Goal: Task Accomplishment & Management: Complete application form

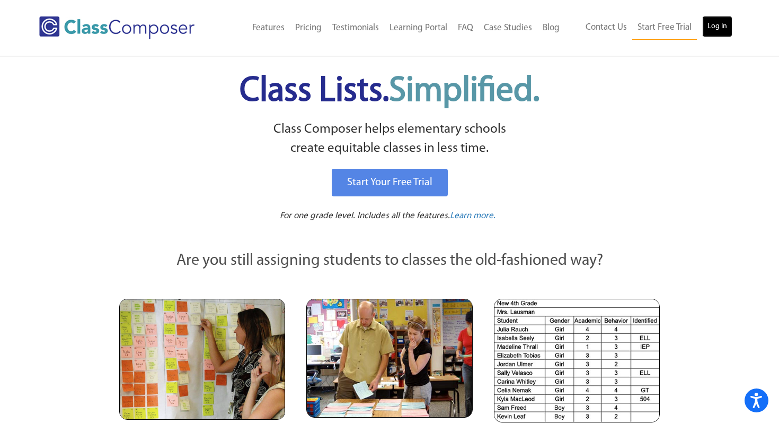
click at [728, 20] on link "Log In" at bounding box center [717, 26] width 30 height 21
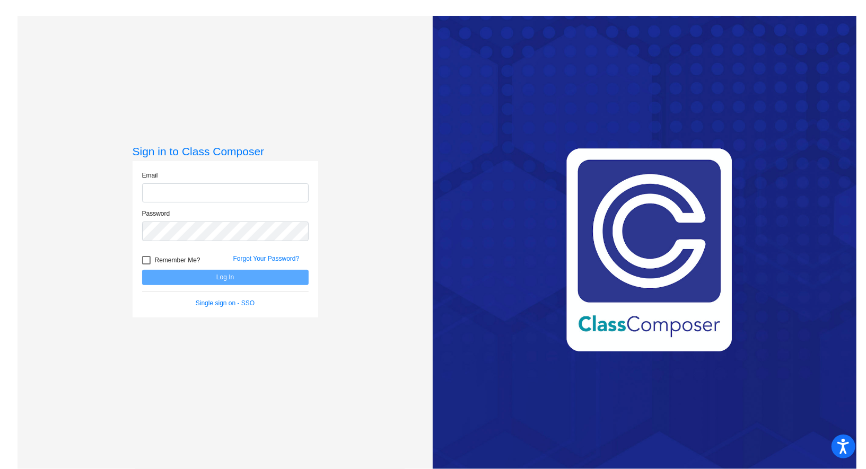
type input "wheeler.mindy@pcr3schools.org"
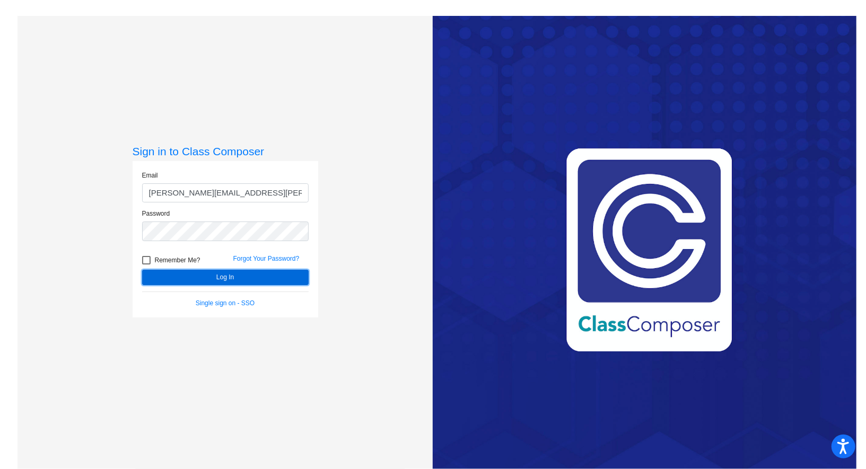
click at [236, 284] on button "Log In" at bounding box center [225, 277] width 166 height 15
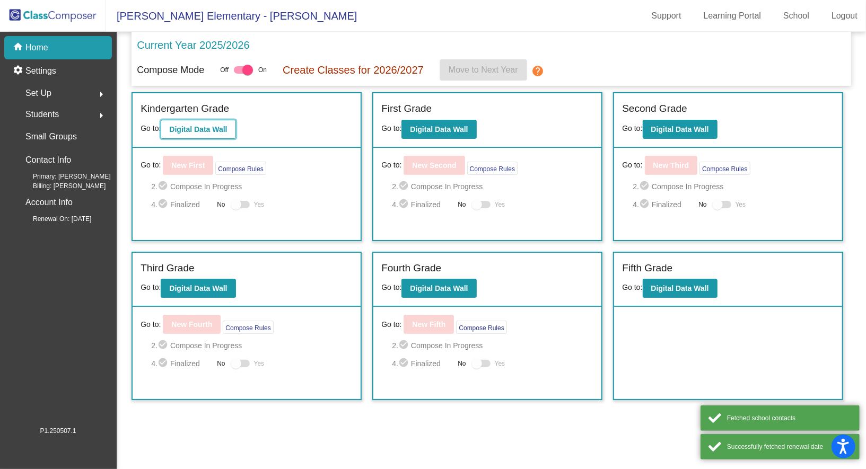
click at [201, 129] on b "Digital Data Wall" at bounding box center [198, 129] width 58 height 8
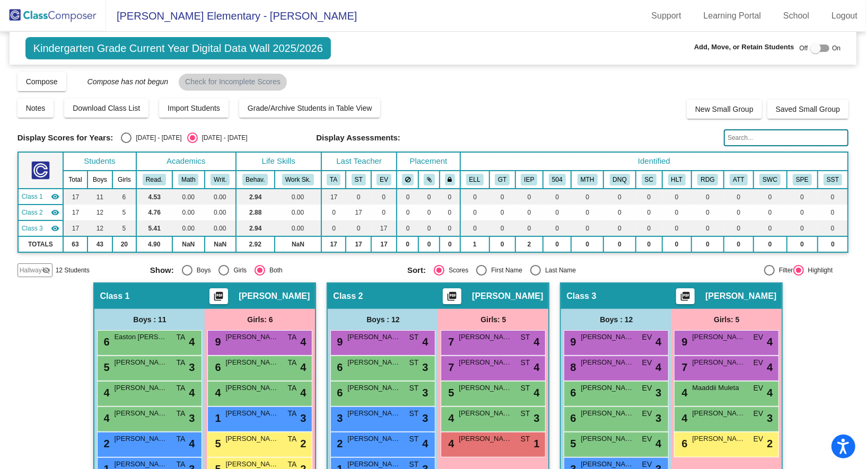
click at [821, 399] on div "Hallway - Hallway Class picture_as_pdf Add Student First Name Last Name Student…" at bounding box center [432, 468] width 831 height 370
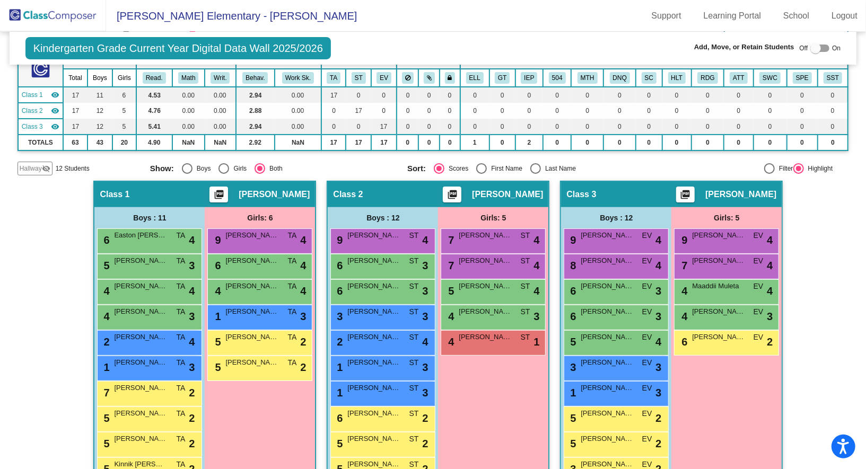
scroll to position [102, 0]
click at [811, 239] on div "Hallway - Hallway Class picture_as_pdf Add Student First Name Last Name Student…" at bounding box center [432, 365] width 831 height 370
click at [820, 297] on div "Hallway - Hallway Class picture_as_pdf Add Student First Name Last Name Student…" at bounding box center [432, 365] width 831 height 370
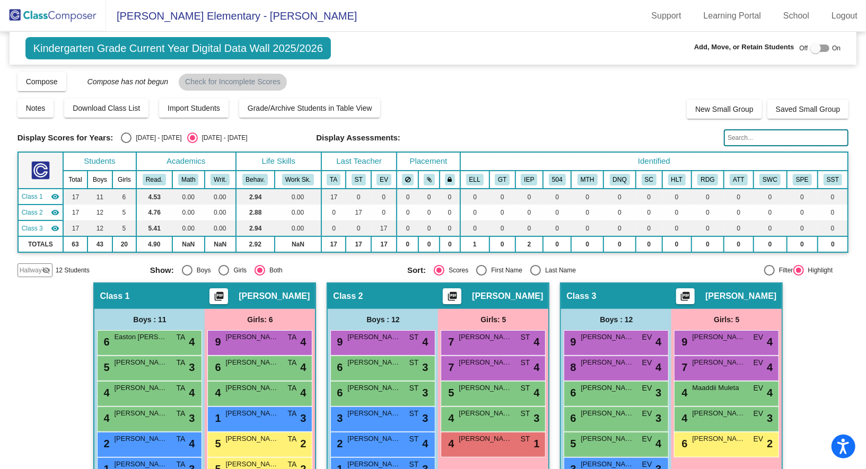
click at [813, 47] on div at bounding box center [815, 48] width 11 height 11
checkbox input "true"
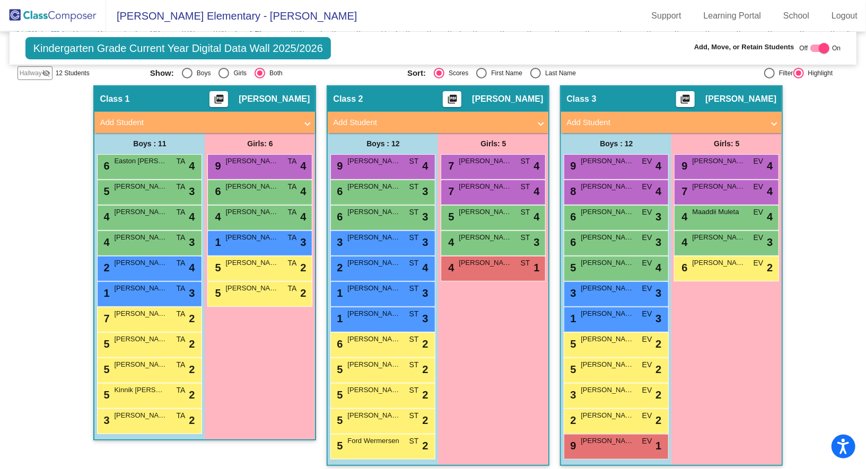
scroll to position [198, 0]
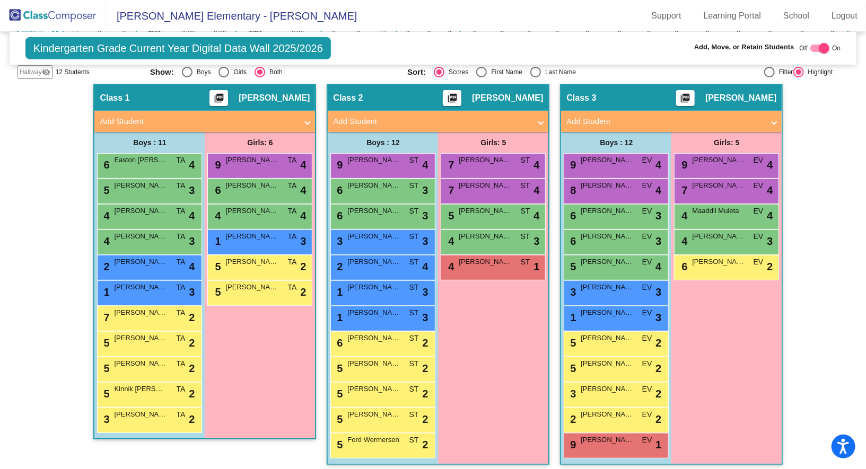
click at [0, 0] on div "Girls: 6 9 Sophia Schaefer TA lock do_not_disturb_alt 4 6 Evelyn Fisher TA lock…" at bounding box center [0, 0] width 0 height 0
click at [130, 117] on mat-panel-title "Add Student" at bounding box center [198, 122] width 197 height 12
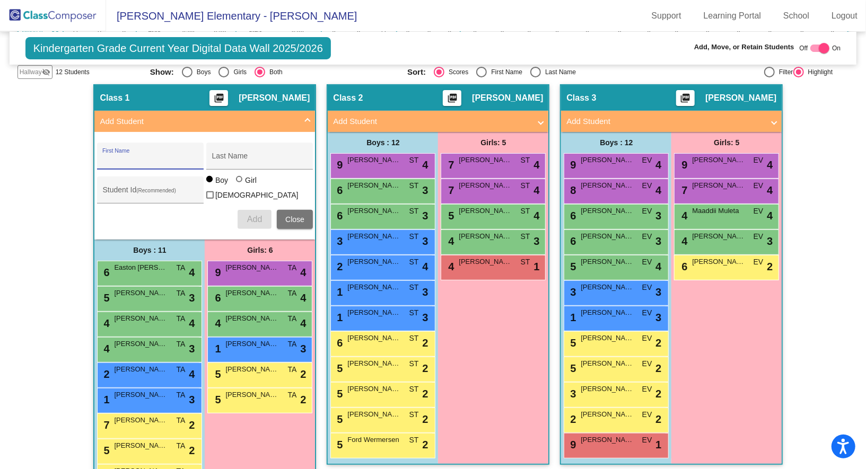
click at [137, 157] on input "First Name" at bounding box center [149, 160] width 95 height 8
type input "Khylan"
type input "Mitchell"
click at [153, 193] on input "Student Id (Recommended)" at bounding box center [149, 194] width 95 height 8
paste input "4852692564"
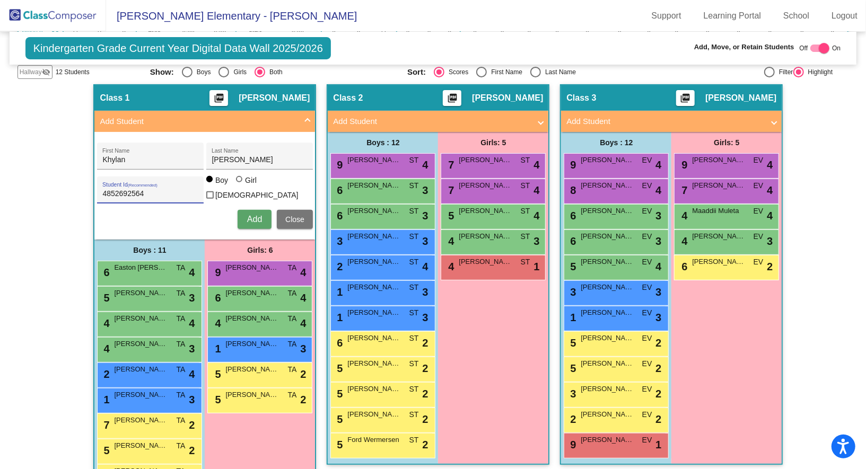
type input "4852692564"
click at [250, 217] on span "Add" at bounding box center [254, 219] width 15 height 9
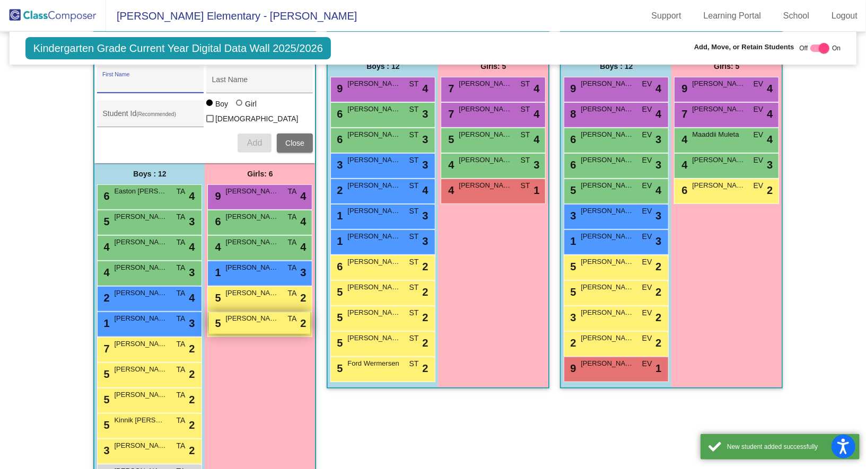
scroll to position [308, 0]
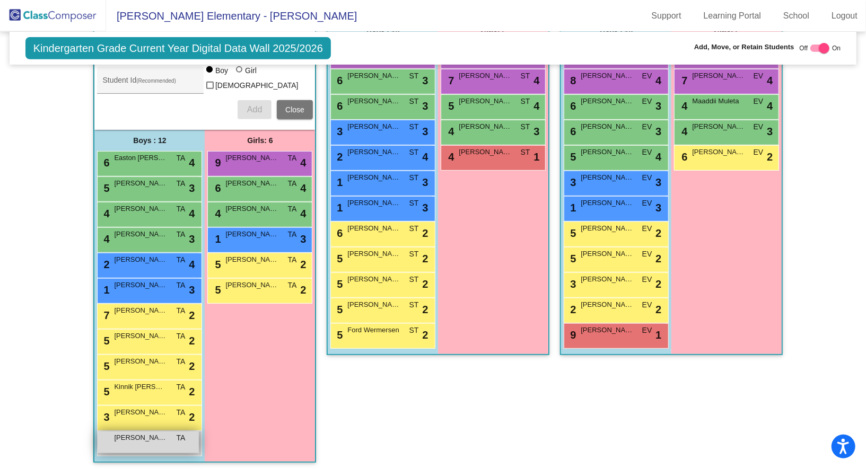
click at [142, 441] on div "Khylan Mitchell TA lock do_not_disturb_alt" at bounding box center [148, 443] width 101 height 22
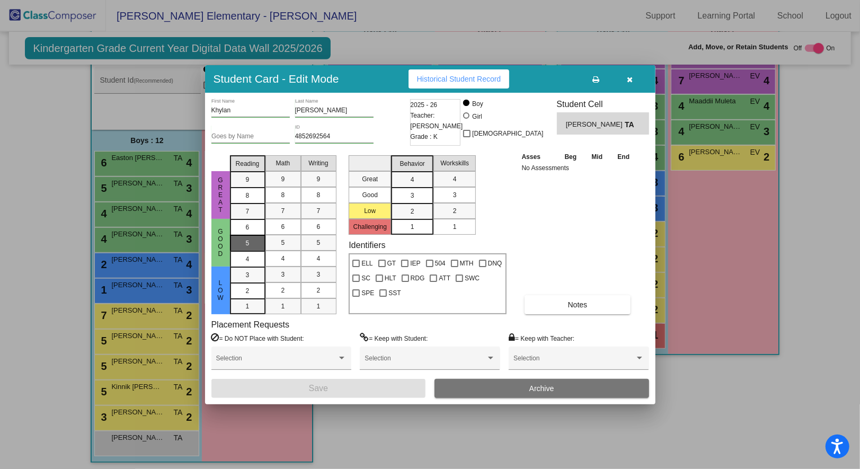
click at [247, 232] on span "5" at bounding box center [248, 228] width 4 height 10
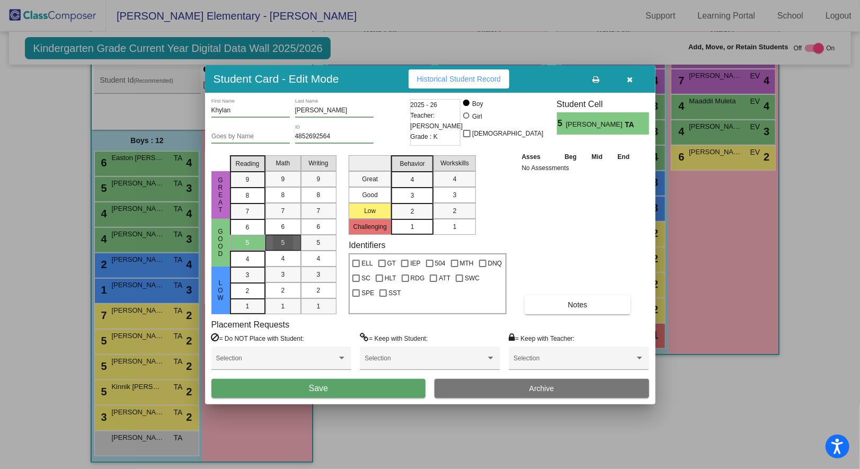
click at [284, 245] on span "5" at bounding box center [284, 243] width 4 height 10
click at [310, 245] on div "5" at bounding box center [319, 243] width 21 height 16
click at [414, 209] on span "2" at bounding box center [413, 212] width 4 height 10
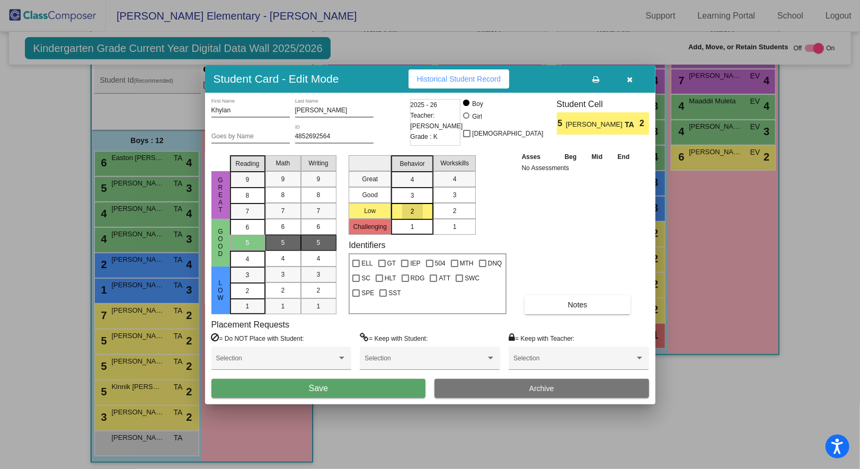
click at [473, 209] on mat-list-option "2" at bounding box center [455, 211] width 42 height 16
click at [350, 391] on button "Save" at bounding box center [319, 388] width 215 height 19
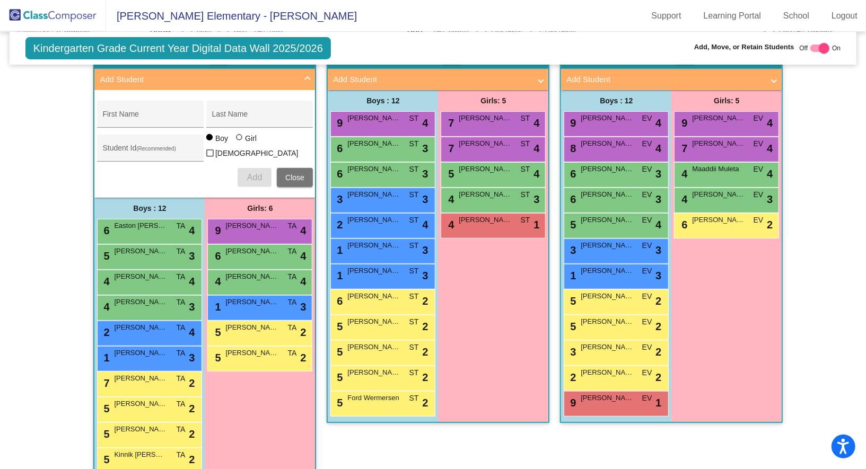
scroll to position [232, 0]
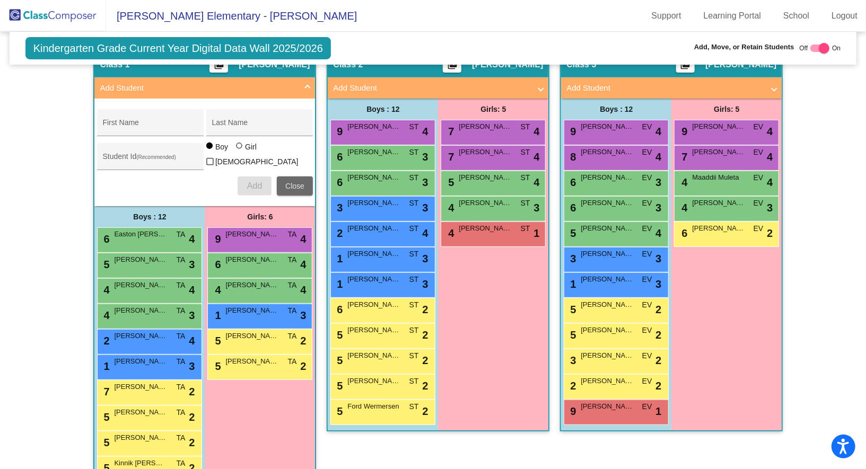
click at [290, 182] on span "Close" at bounding box center [294, 186] width 19 height 8
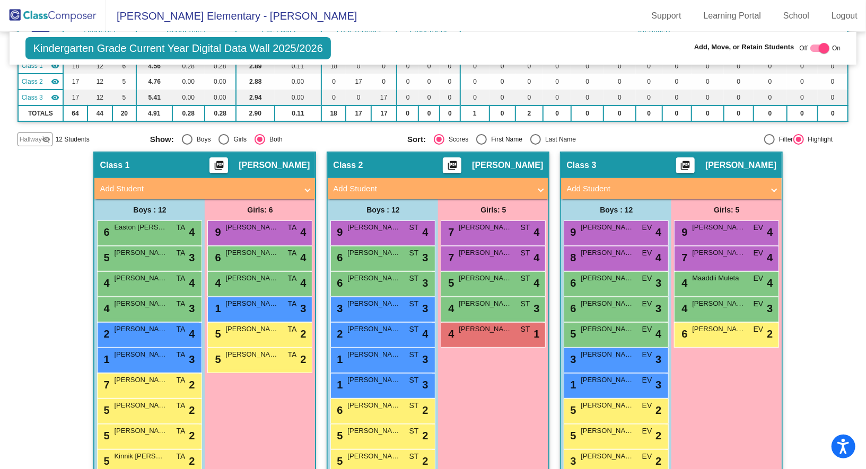
scroll to position [163, 0]
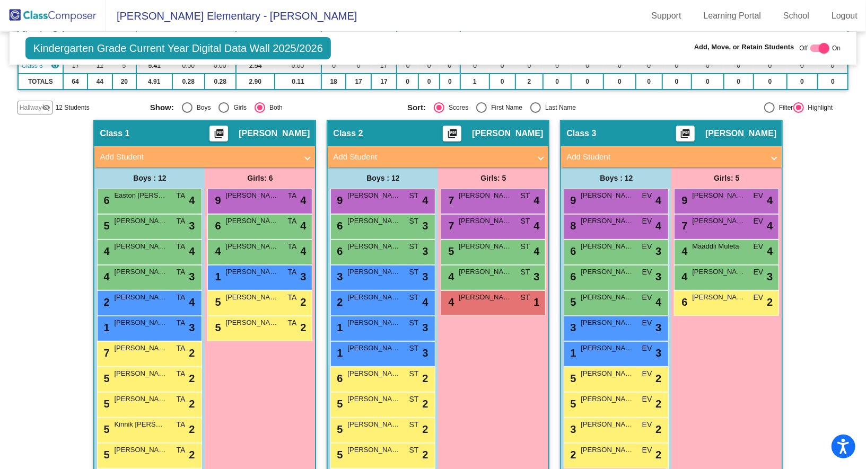
click at [0, 0] on div "Girls: 5 7 Mila Hergins ST lock do_not_disturb_alt 4 7 Moriah Kennedy ST lock d…" at bounding box center [0, 0] width 0 height 0
click at [455, 152] on mat-panel-title "Add Student" at bounding box center [431, 157] width 197 height 12
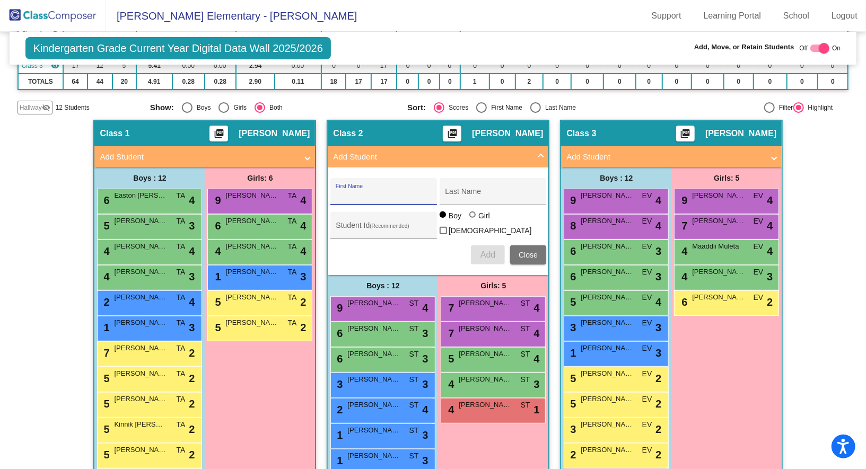
click at [368, 191] on input "First Name" at bounding box center [383, 195] width 95 height 8
click at [528, 251] on span "Close" at bounding box center [527, 255] width 19 height 8
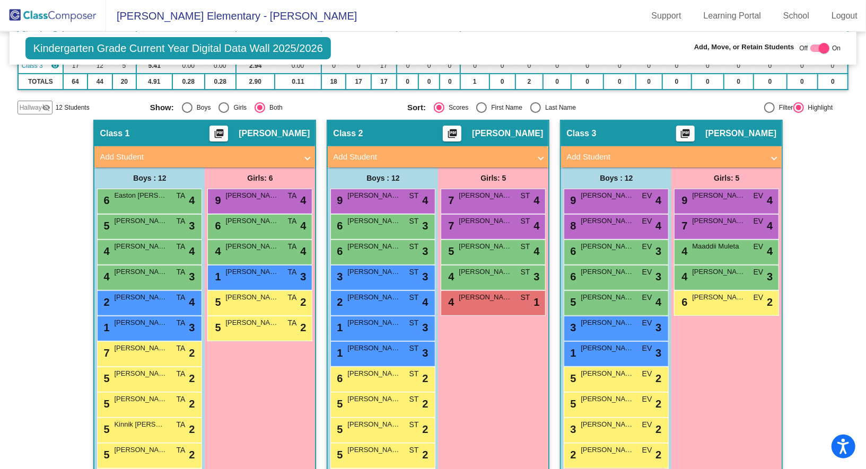
click at [801, 349] on div "Hallway - Hallway Class picture_as_pdf Add Student First Name Last Name Student…" at bounding box center [432, 315] width 831 height 391
click at [485, 162] on mat-expansion-panel-header "Add Student" at bounding box center [438, 156] width 221 height 21
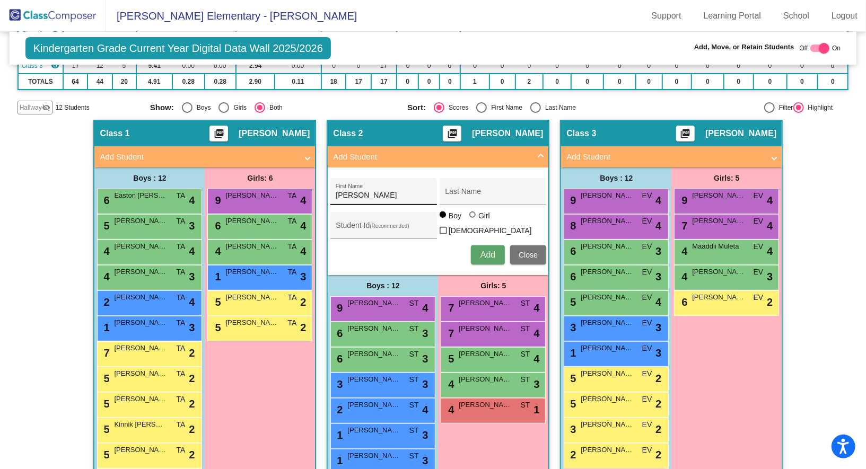
click at [363, 197] on div "Stell First Name" at bounding box center [383, 195] width 95 height 22
type input "Stella"
type input "Robles"
click at [372, 226] on input "Student Id (Recommended)" at bounding box center [383, 229] width 95 height 8
paste input "8568693458"
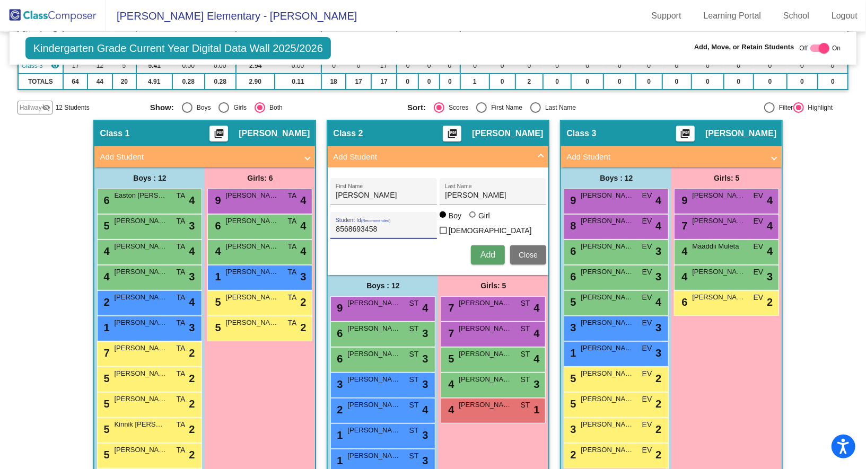
type input "8568693458"
click at [478, 221] on div "Girl" at bounding box center [484, 215] width 12 height 11
click at [473, 221] on input "Girl" at bounding box center [473, 220] width 1 height 1
radio input "true"
click at [485, 254] on span "Add" at bounding box center [487, 254] width 15 height 9
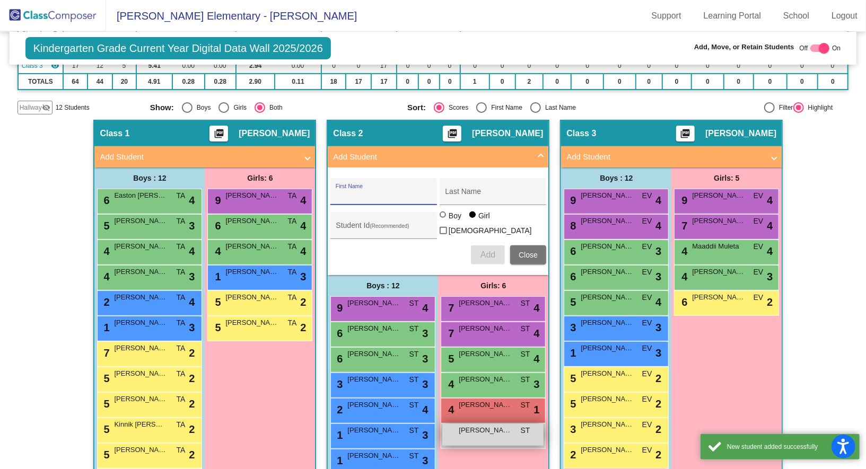
click at [489, 427] on span "Stella Robles" at bounding box center [485, 430] width 53 height 11
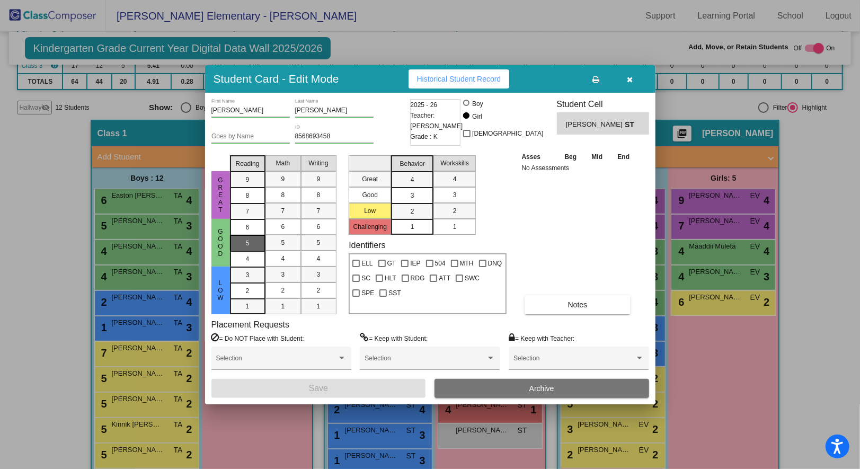
click at [243, 235] on div "5" at bounding box center [248, 227] width 21 height 16
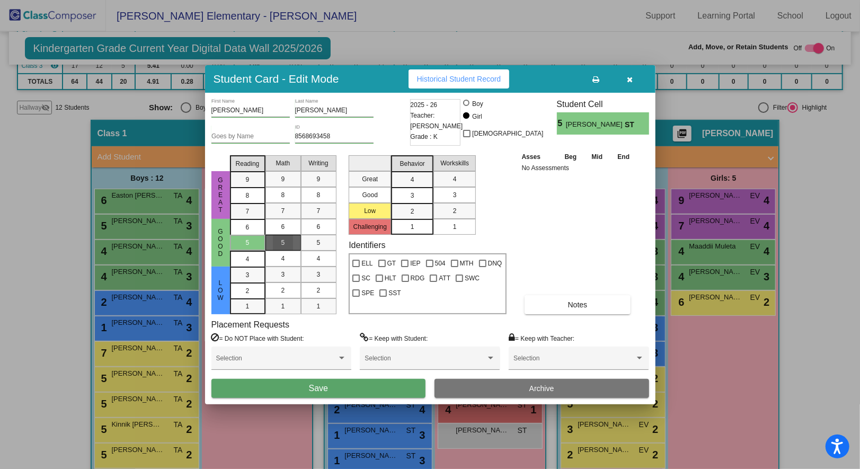
click at [280, 248] on div "5" at bounding box center [283, 243] width 21 height 16
click at [317, 243] on span "5" at bounding box center [319, 243] width 4 height 10
click at [419, 212] on div "2" at bounding box center [412, 212] width 21 height 16
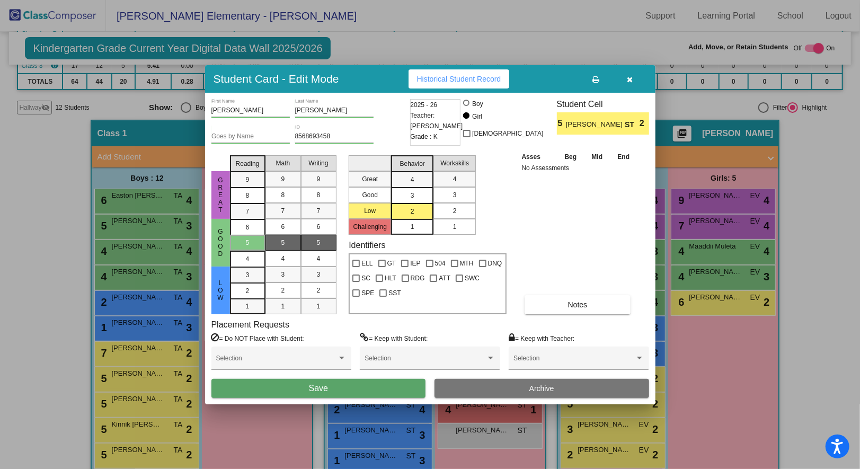
click at [458, 212] on div "2" at bounding box center [455, 211] width 21 height 16
click at [360, 387] on button "Save" at bounding box center [319, 388] width 215 height 19
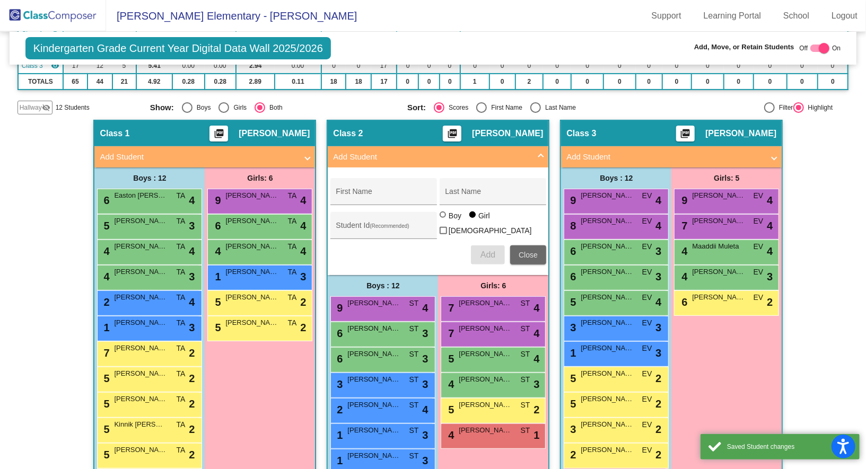
click at [526, 251] on span "Close" at bounding box center [527, 255] width 19 height 8
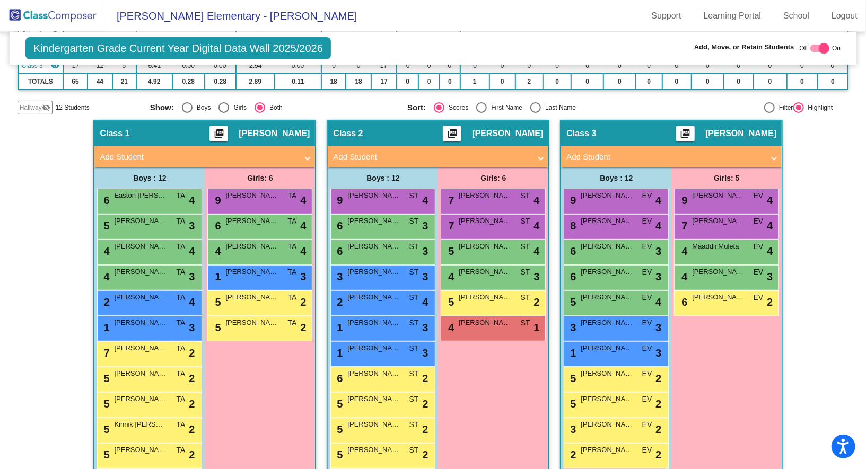
click at [674, 159] on mat-panel-title "Add Student" at bounding box center [664, 157] width 197 height 12
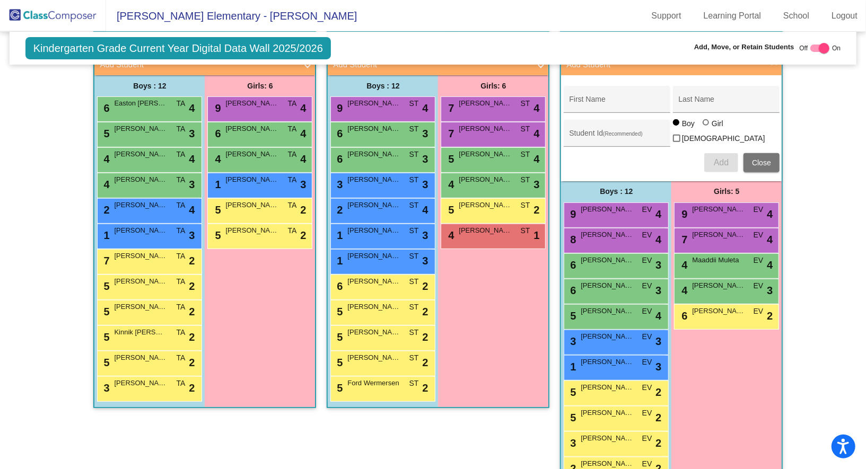
scroll to position [269, 0]
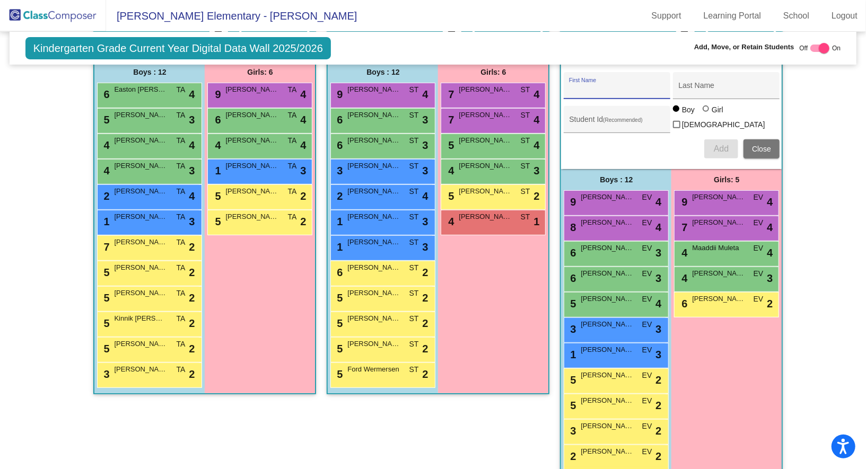
click at [594, 85] on input "First Name" at bounding box center [616, 89] width 95 height 8
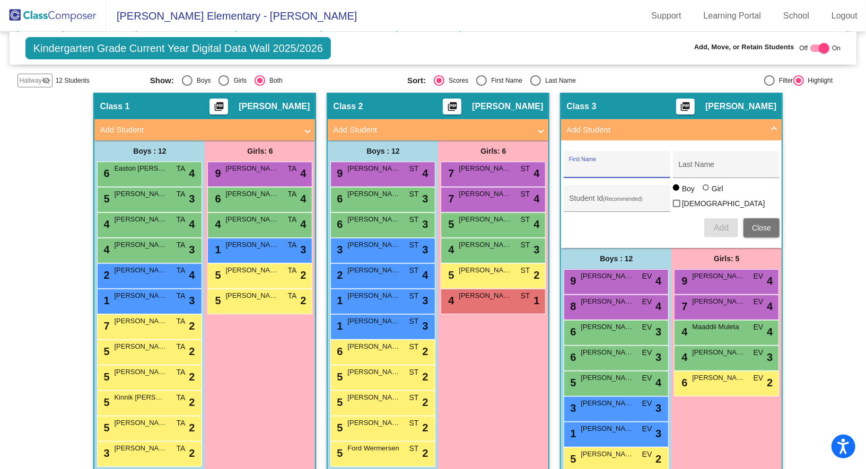
scroll to position [186, 0]
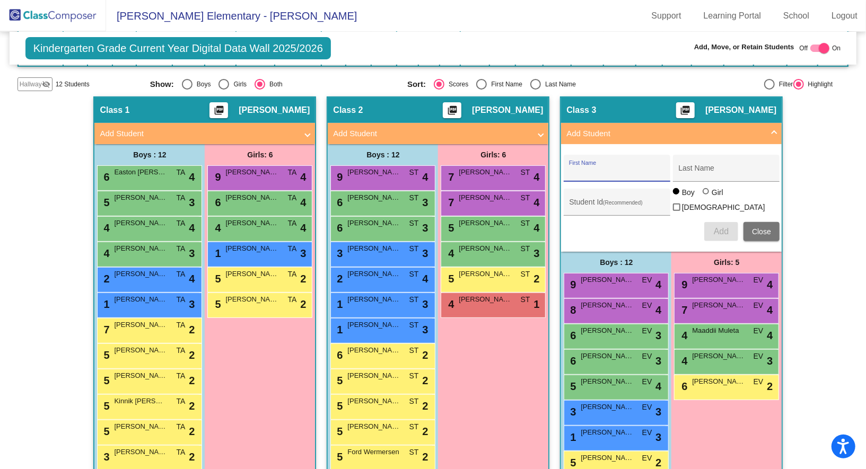
click at [574, 168] on input "First Name" at bounding box center [616, 172] width 95 height 8
type input "Emmanuella"
click at [701, 164] on div "Last Name" at bounding box center [725, 172] width 95 height 22
type input "Seneh"
click at [595, 196] on div "Student Id (Recommended)" at bounding box center [616, 205] width 95 height 22
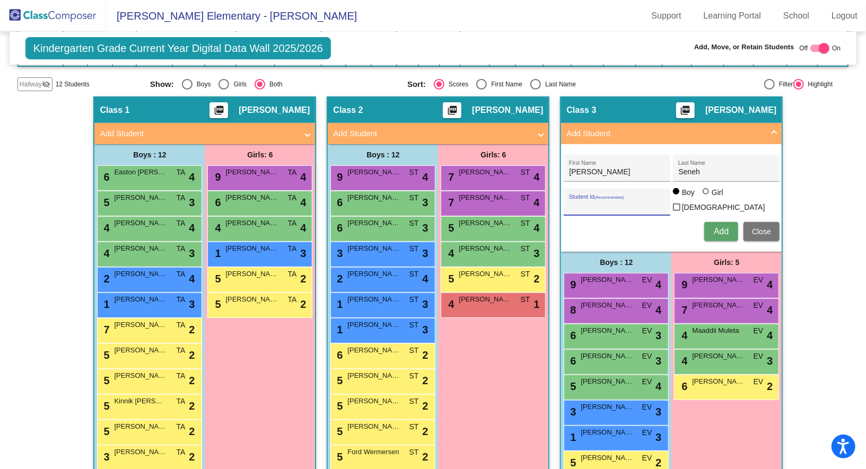
paste input "9448488912"
type input "9448488912"
click at [706, 195] on div at bounding box center [705, 191] width 6 height 6
click at [706, 197] on input "Girl" at bounding box center [706, 197] width 1 height 1
radio input "true"
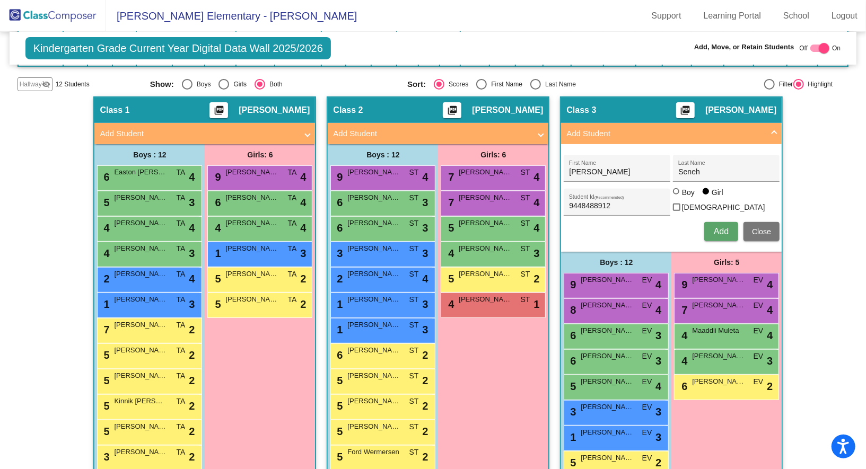
click at [716, 230] on span "Add" at bounding box center [721, 231] width 15 height 9
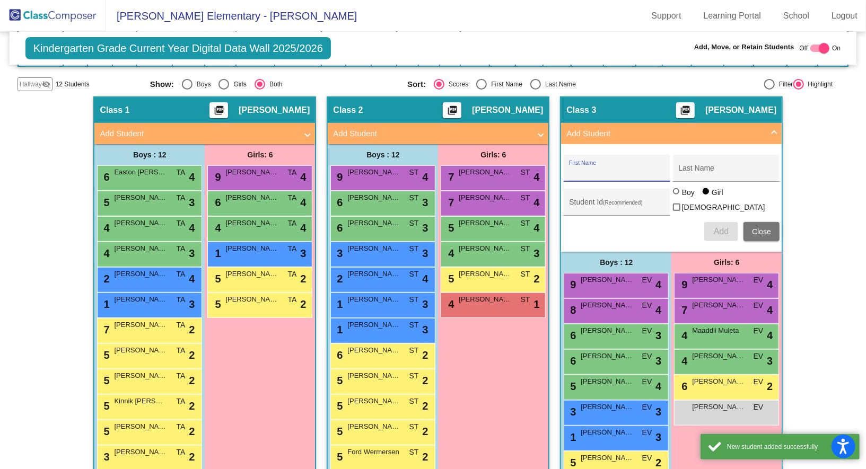
click at [756, 229] on span "Close" at bounding box center [761, 231] width 19 height 8
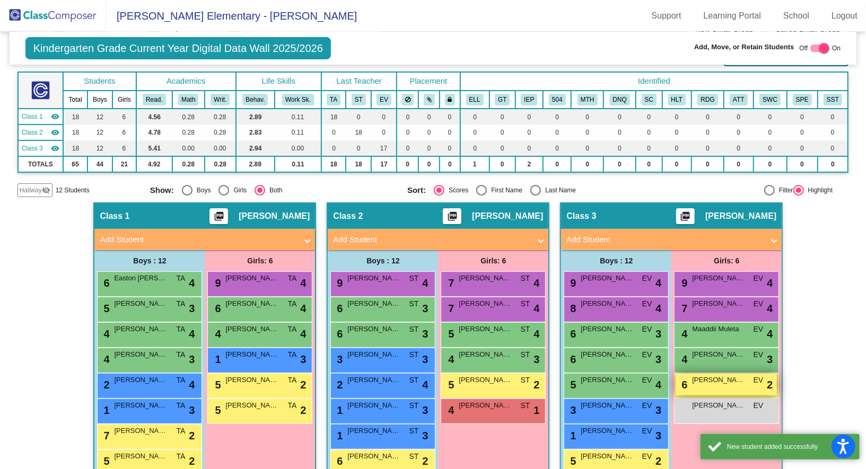
scroll to position [202, 0]
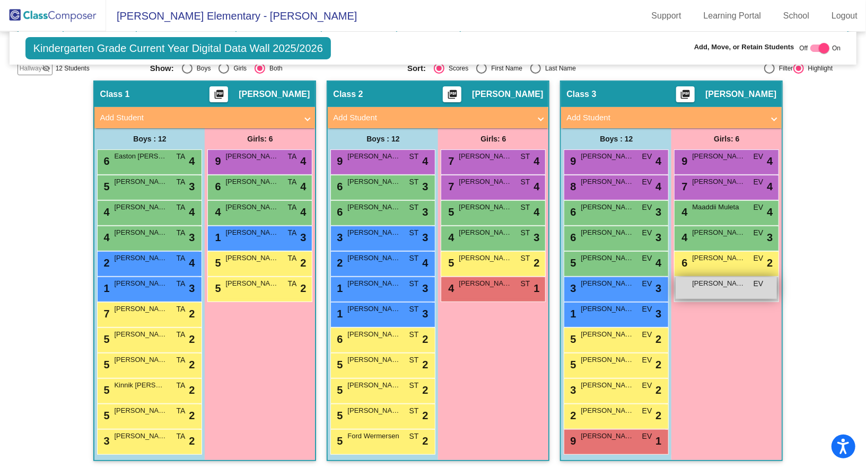
click at [722, 284] on span "Emmanuella Seneh" at bounding box center [718, 283] width 53 height 11
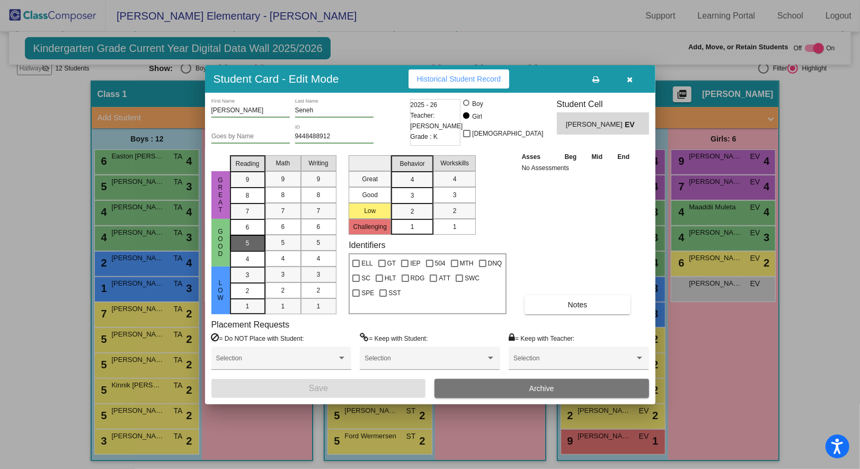
click at [249, 232] on span "5" at bounding box center [248, 228] width 4 height 10
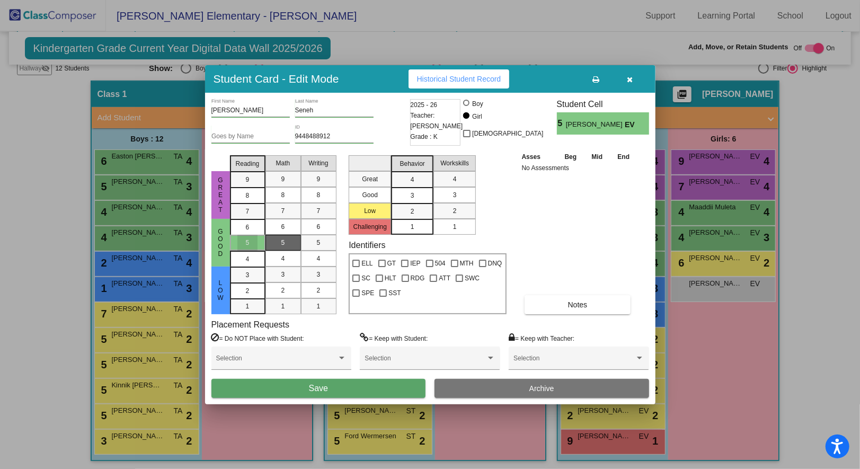
click at [284, 242] on span "5" at bounding box center [284, 243] width 4 height 10
click at [320, 242] on span "5" at bounding box center [319, 243] width 4 height 10
click at [409, 210] on div "2" at bounding box center [412, 212] width 21 height 16
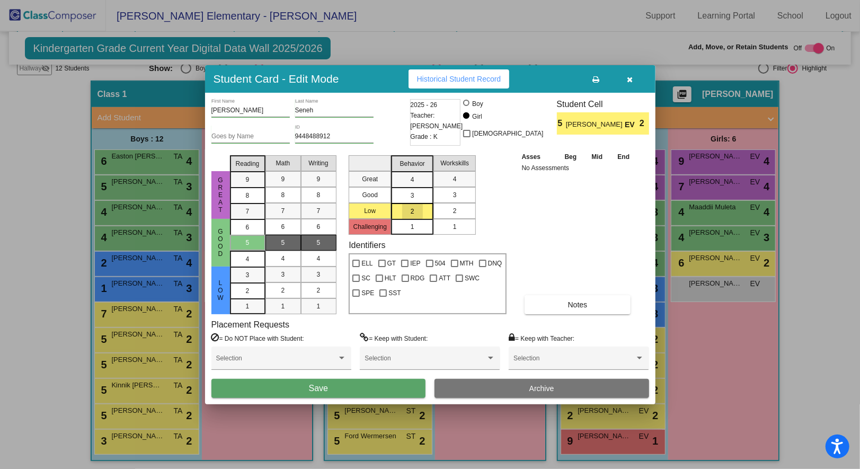
click at [455, 211] on span "2" at bounding box center [455, 211] width 4 height 10
click at [340, 390] on button "Save" at bounding box center [319, 388] width 215 height 19
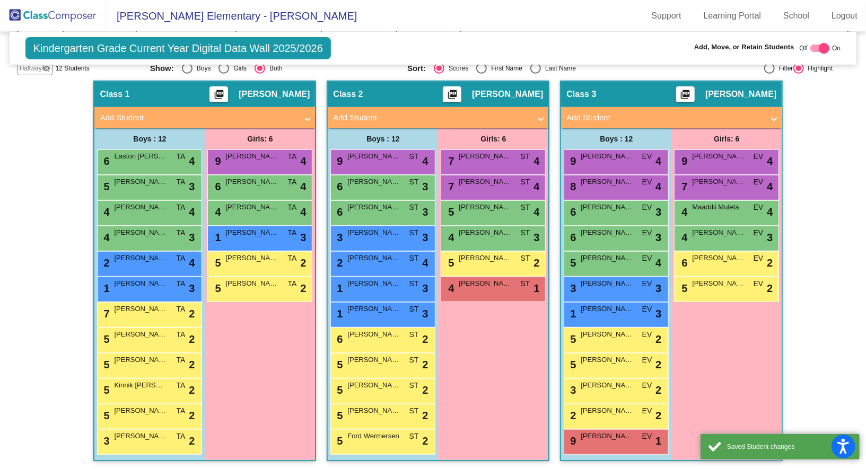
click at [807, 308] on div "Hallway - Hallway Class picture_as_pdf Add Student First Name Last Name Student…" at bounding box center [432, 276] width 831 height 391
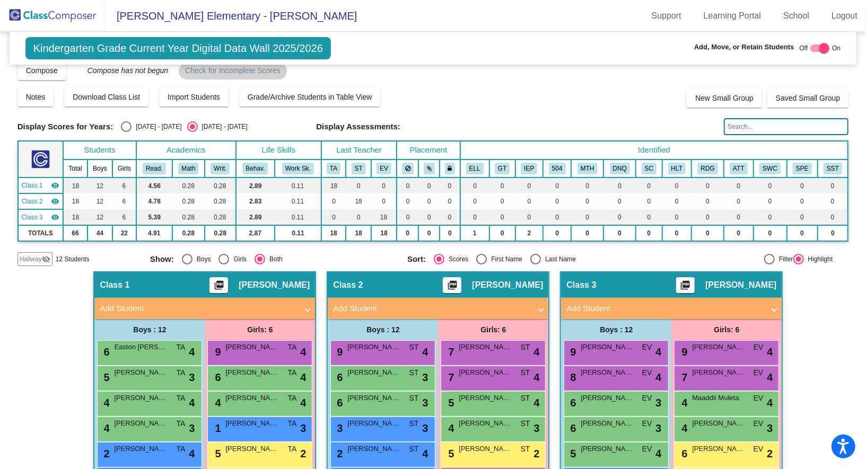
scroll to position [0, 0]
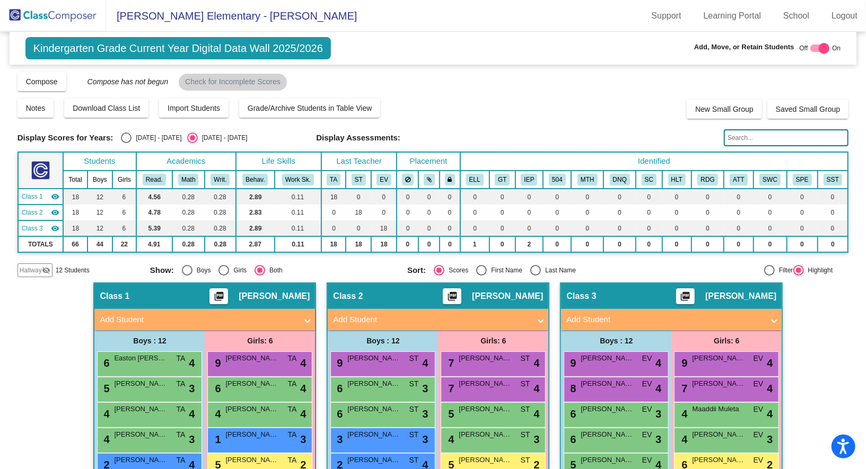
click at [806, 363] on div "Hallway - Hallway Class picture_as_pdf Add Student First Name Last Name Student…" at bounding box center [432, 478] width 831 height 391
click at [796, 330] on div "Hallway - Hallway Class picture_as_pdf Add Student First Name Last Name Student…" at bounding box center [432, 478] width 831 height 391
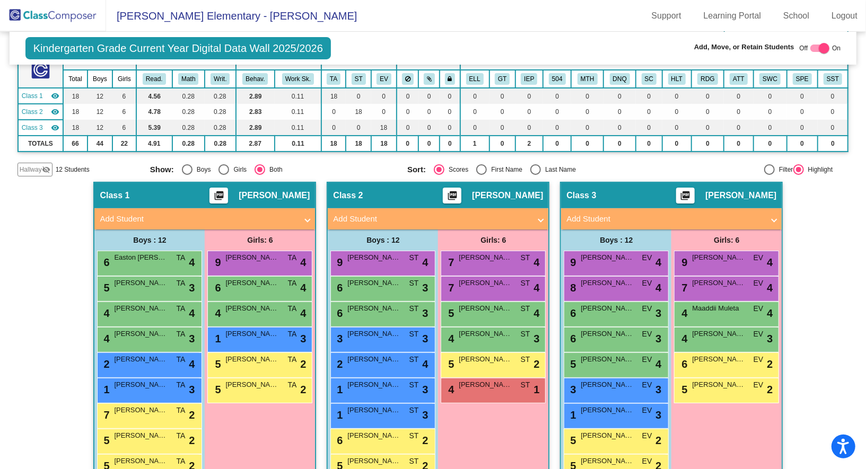
scroll to position [104, 0]
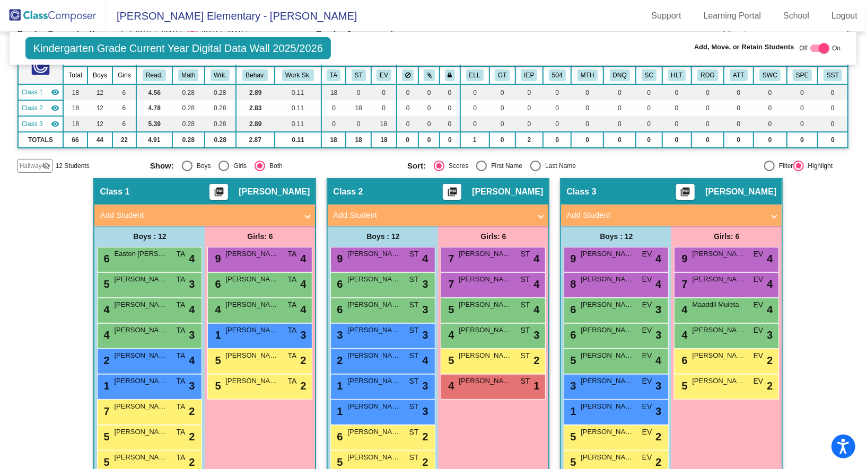
click at [29, 163] on span "Hallway" at bounding box center [31, 166] width 22 height 10
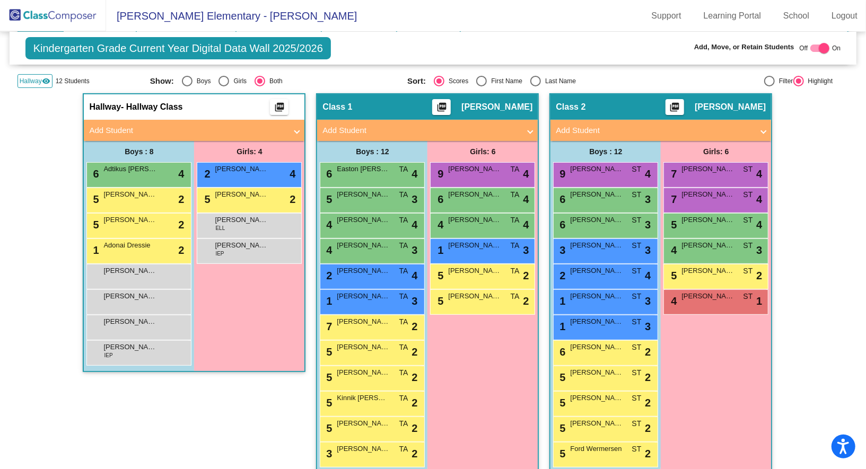
scroll to position [0, 0]
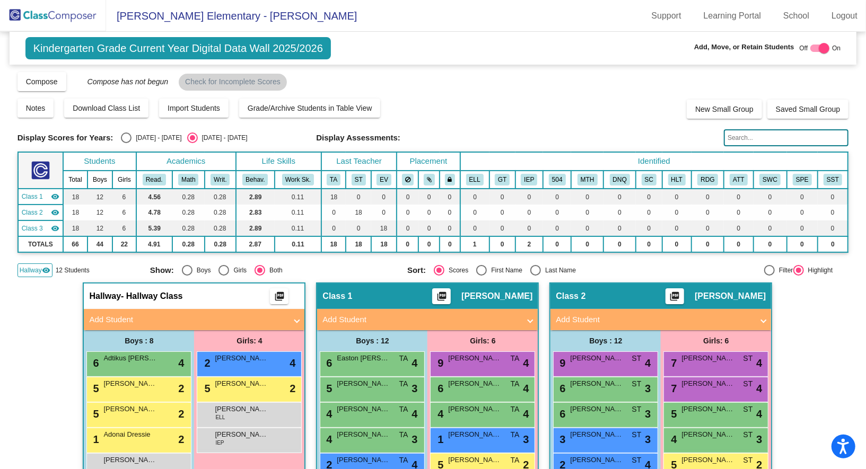
click at [43, 19] on img at bounding box center [53, 15] width 106 height 31
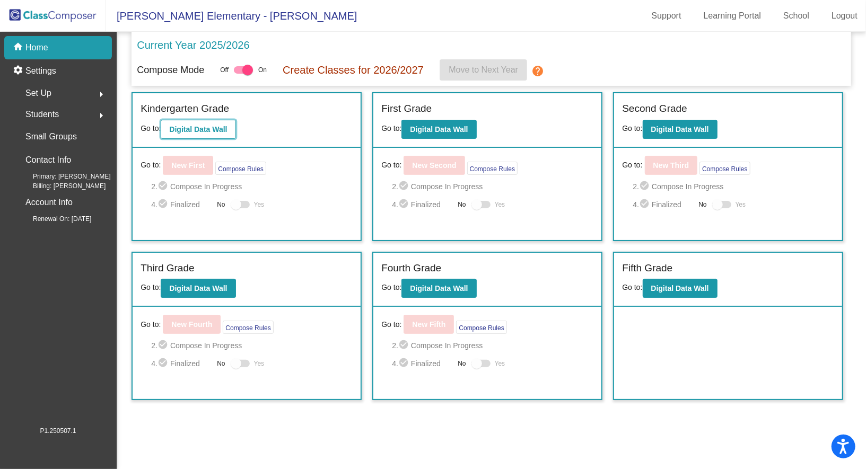
click at [198, 128] on b "Digital Data Wall" at bounding box center [198, 129] width 58 height 8
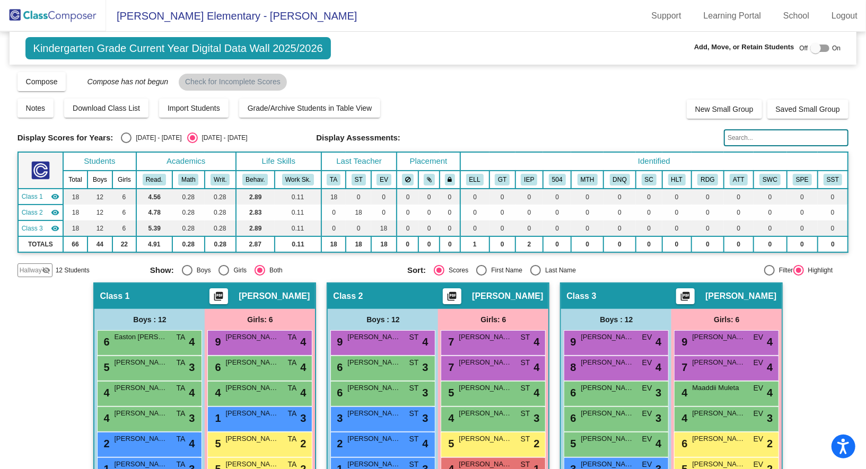
click at [39, 271] on span "Hallway" at bounding box center [31, 271] width 22 height 10
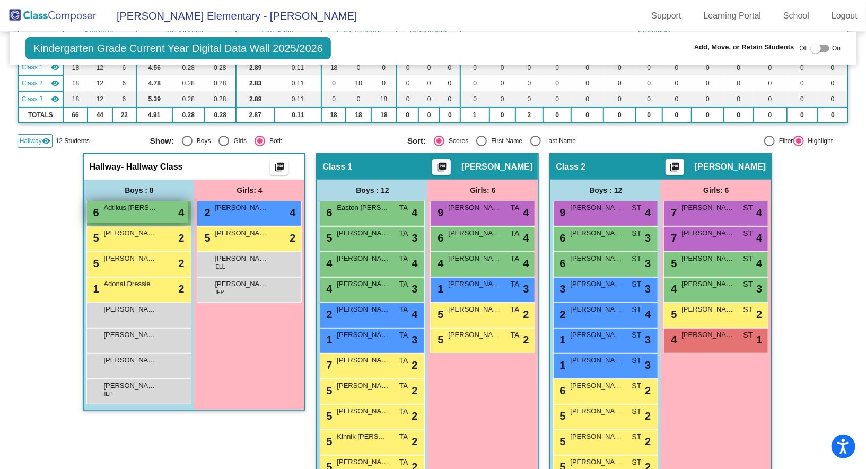
scroll to position [130, 0]
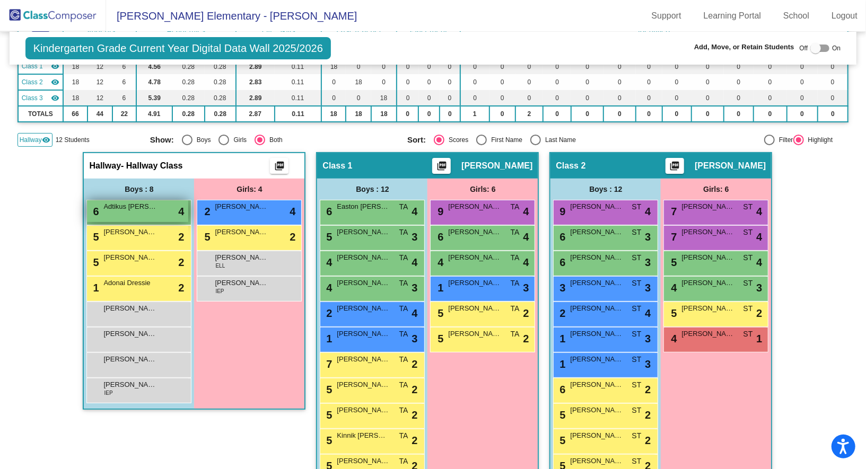
click at [148, 216] on div "6 Adtikus McCleary lock do_not_disturb_alt 4" at bounding box center [137, 211] width 101 height 22
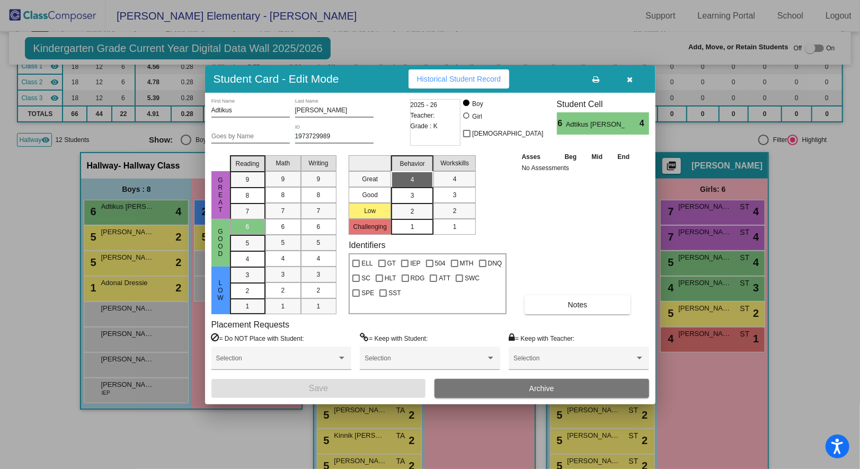
click at [532, 377] on div "Selection" at bounding box center [579, 363] width 140 height 32
click at [532, 382] on button "Archive" at bounding box center [542, 388] width 215 height 19
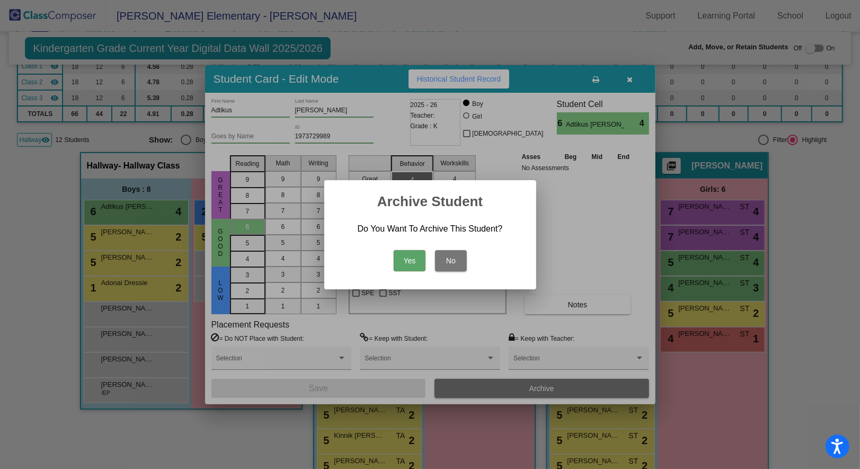
click at [412, 263] on button "Yes" at bounding box center [410, 260] width 32 height 21
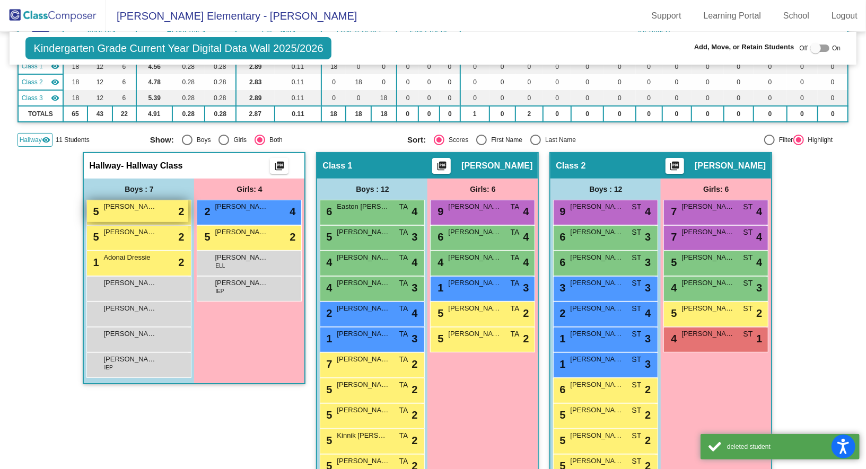
click at [166, 209] on div "5 Alonzo Dawson lock do_not_disturb_alt 2" at bounding box center [137, 211] width 101 height 22
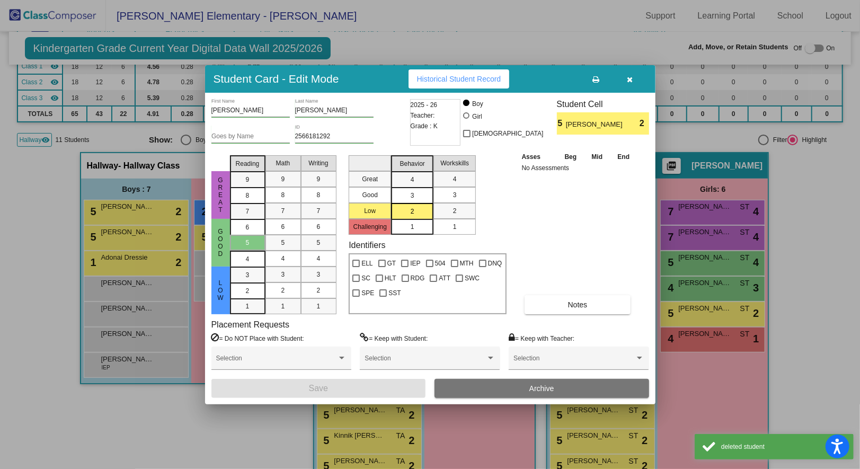
click at [504, 403] on div "Alonzo First Name Dawson Last Name Goes by Name 2566181292 ID 2025 - 26 Teacher…" at bounding box center [430, 249] width 451 height 312
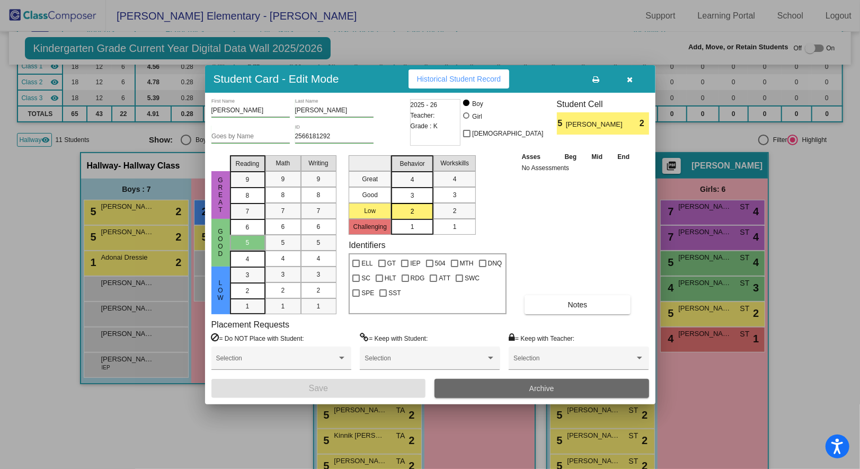
click at [501, 392] on button "Archive" at bounding box center [542, 388] width 215 height 19
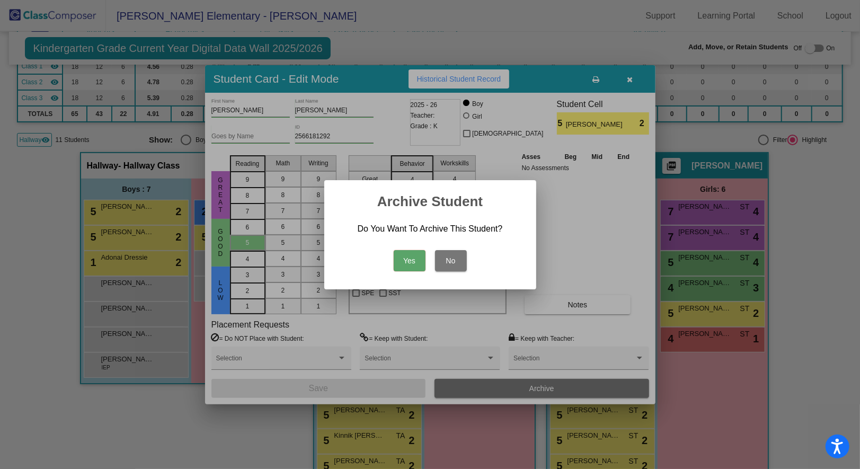
click at [409, 267] on button "Yes" at bounding box center [410, 260] width 32 height 21
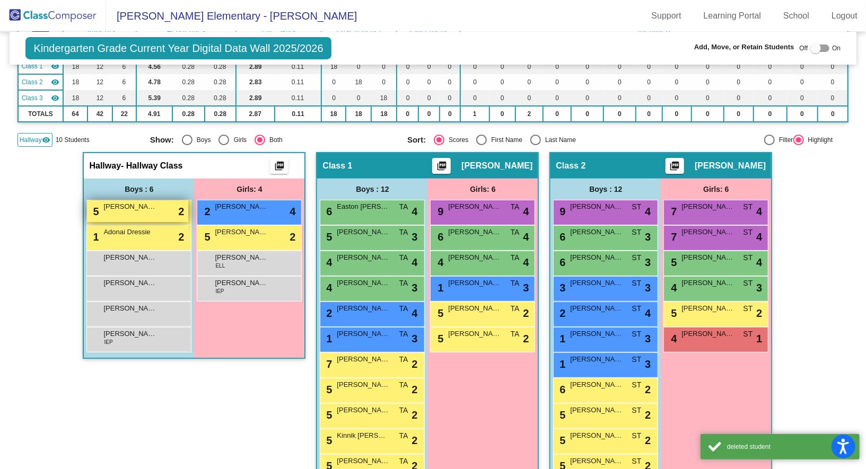
click at [142, 212] on div "5 Karter Adams lock do_not_disturb_alt 2" at bounding box center [137, 211] width 101 height 22
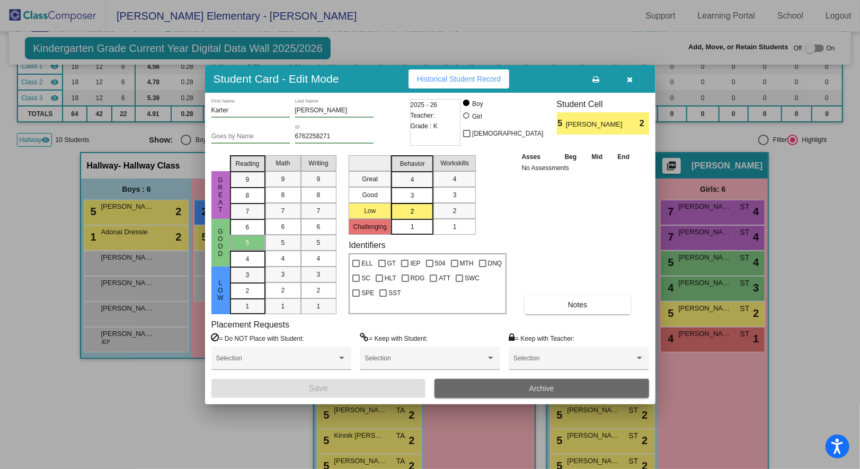
click at [488, 389] on button "Archive" at bounding box center [542, 388] width 215 height 19
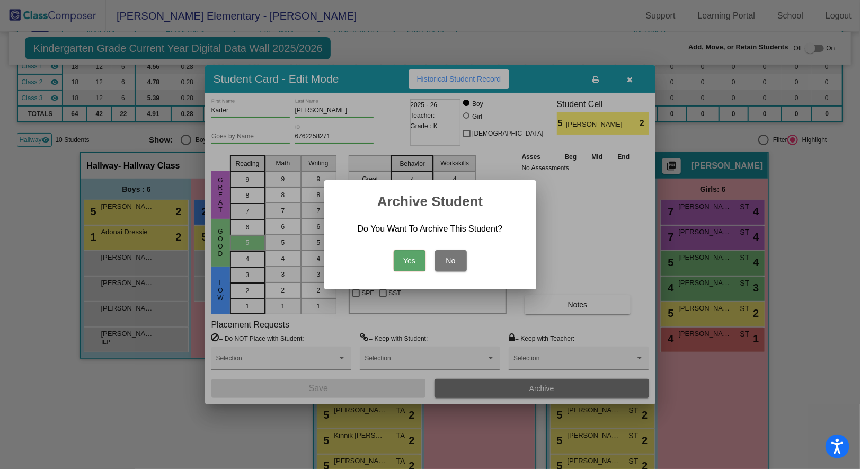
click at [405, 261] on button "Yes" at bounding box center [410, 260] width 32 height 21
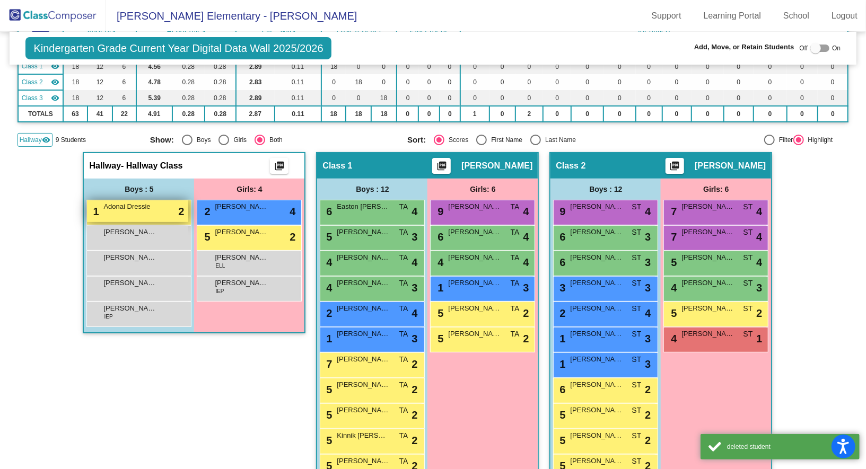
click at [153, 207] on span "Adonai Dressie" at bounding box center [129, 206] width 53 height 11
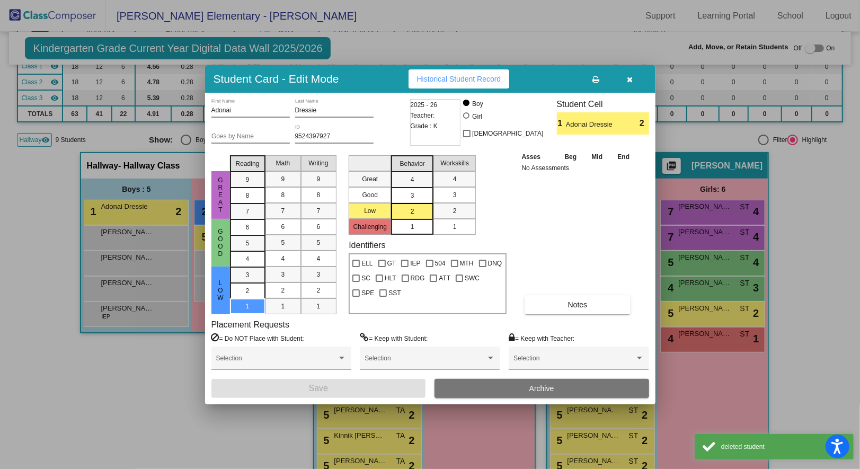
click at [502, 388] on button "Archive" at bounding box center [542, 388] width 215 height 19
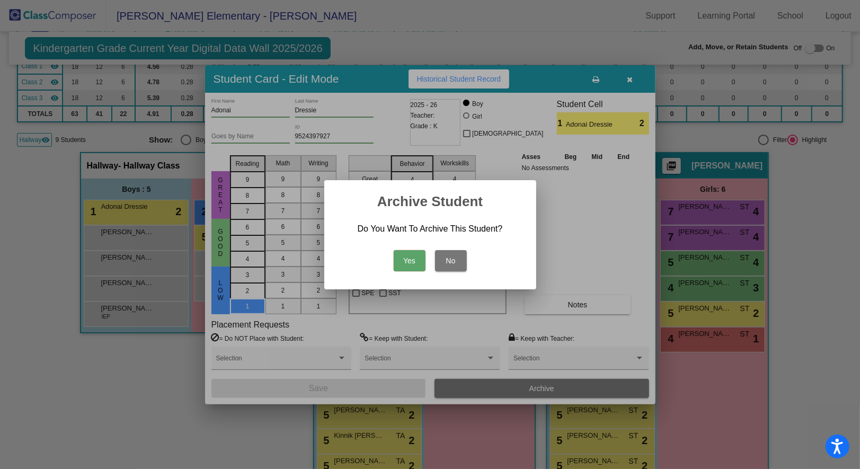
click at [412, 264] on button "Yes" at bounding box center [410, 260] width 32 height 21
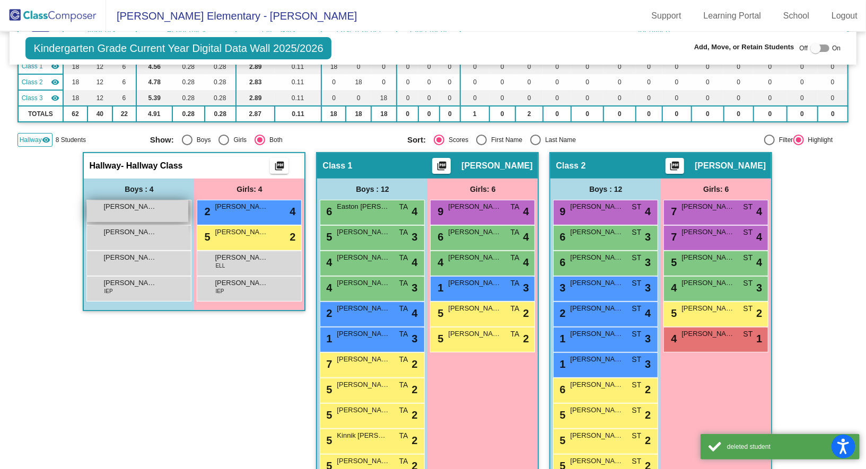
click at [116, 208] on span "Anthony Hight" at bounding box center [129, 206] width 53 height 11
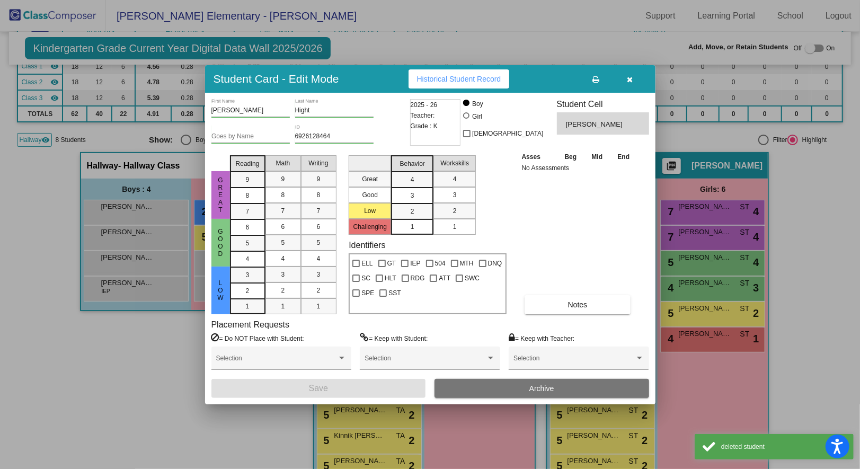
click at [507, 396] on button "Archive" at bounding box center [542, 388] width 215 height 19
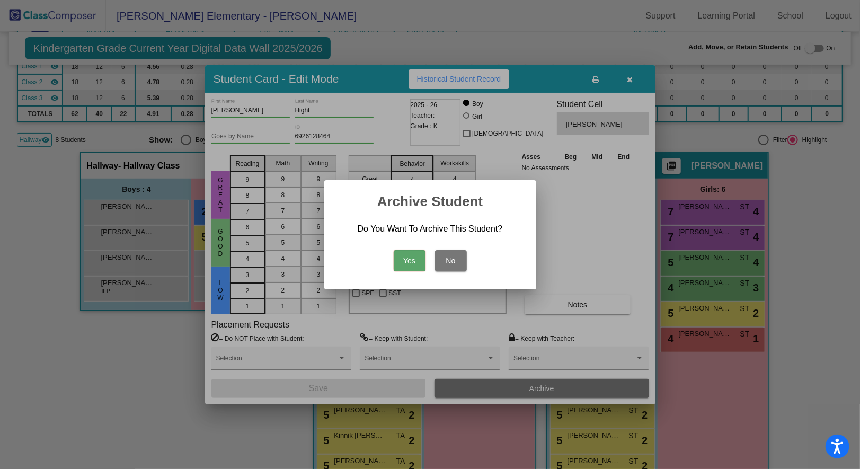
click at [409, 258] on button "Yes" at bounding box center [410, 260] width 32 height 21
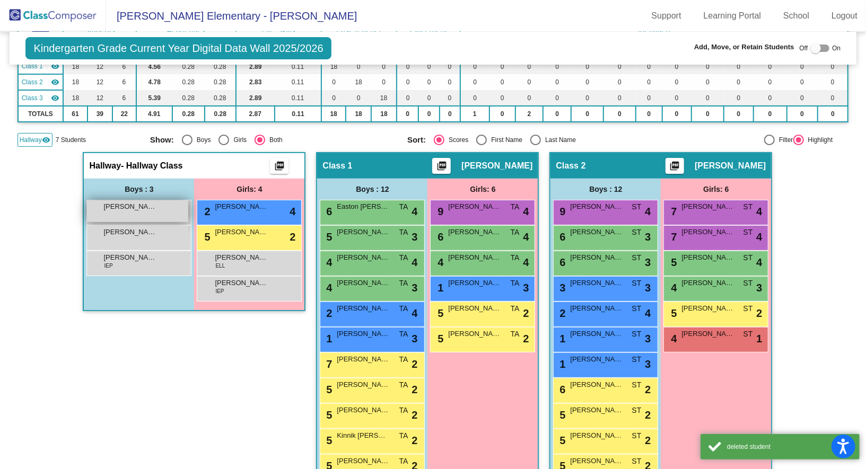
click at [138, 214] on div "James Lene Garcia lock do_not_disturb_alt" at bounding box center [137, 211] width 101 height 22
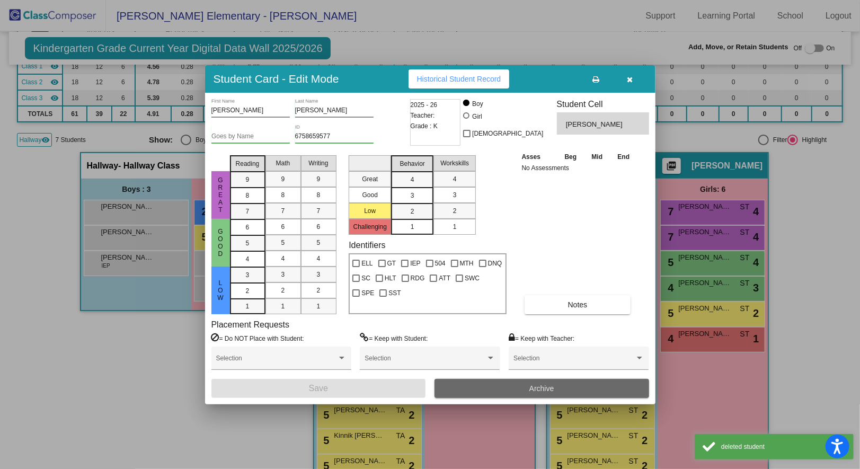
click at [520, 386] on button "Archive" at bounding box center [542, 388] width 215 height 19
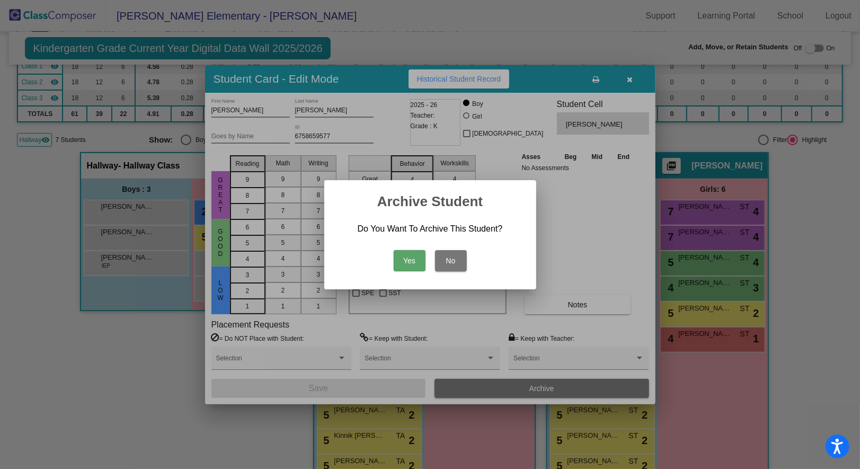
click at [402, 261] on button "Yes" at bounding box center [410, 260] width 32 height 21
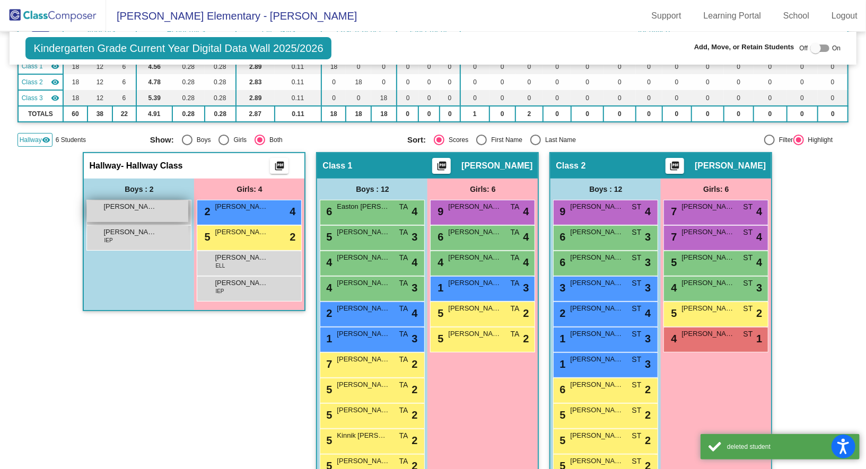
click at [133, 202] on span "Kingsley Pena-Calvillo" at bounding box center [129, 206] width 53 height 11
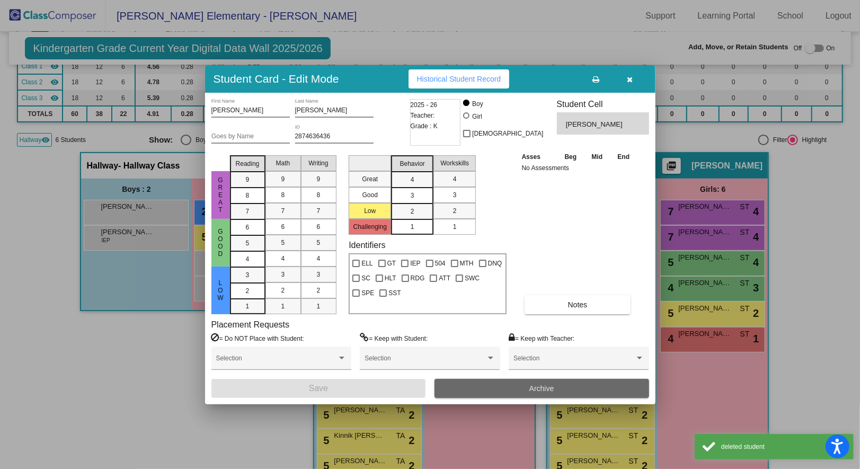
click at [508, 396] on button "Archive" at bounding box center [542, 388] width 215 height 19
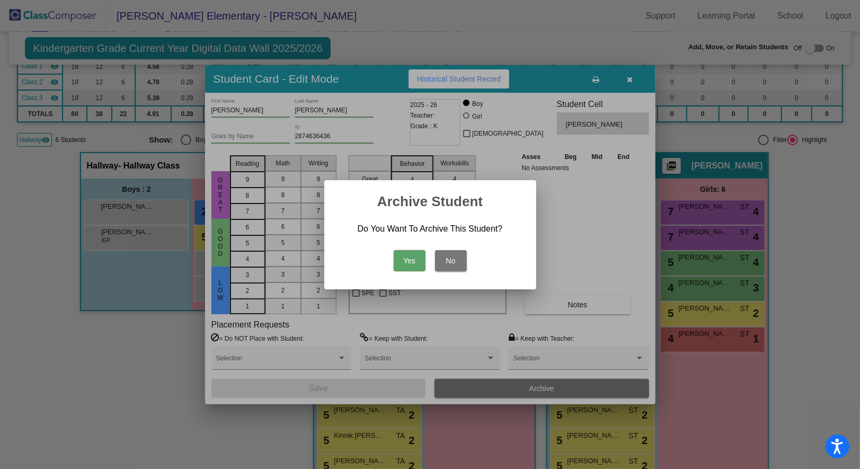
click at [402, 258] on button "Yes" at bounding box center [410, 260] width 32 height 21
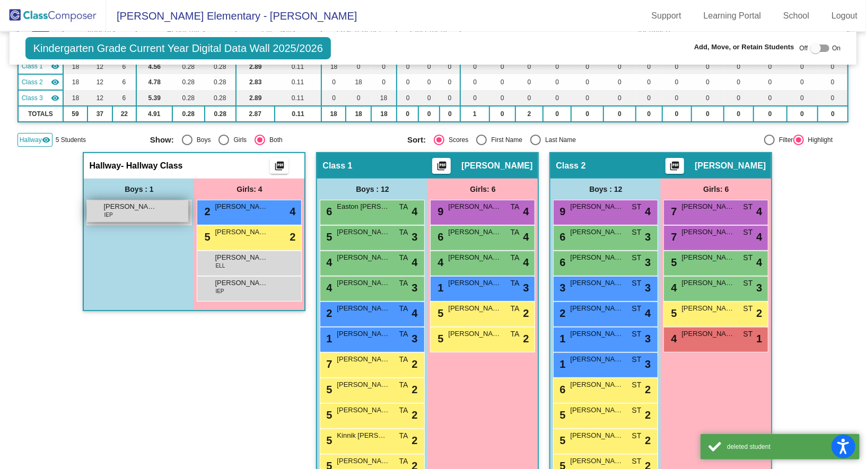
click at [146, 201] on span "Stanley Nyamu" at bounding box center [129, 206] width 53 height 11
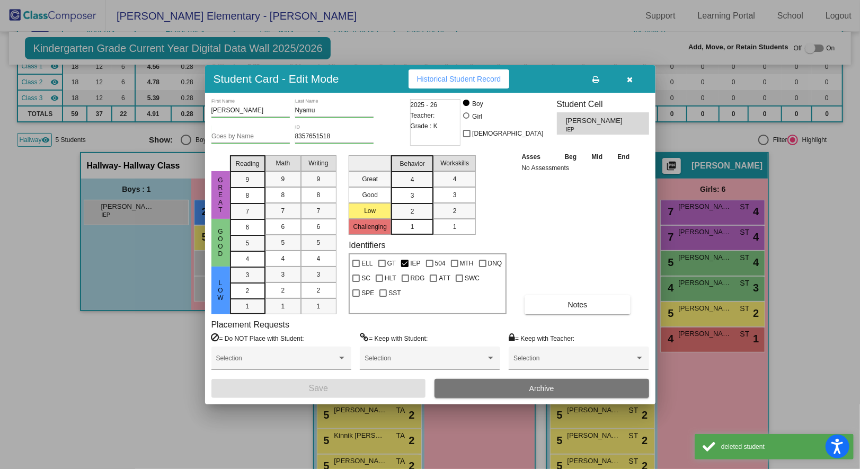
click at [515, 385] on button "Archive" at bounding box center [542, 388] width 215 height 19
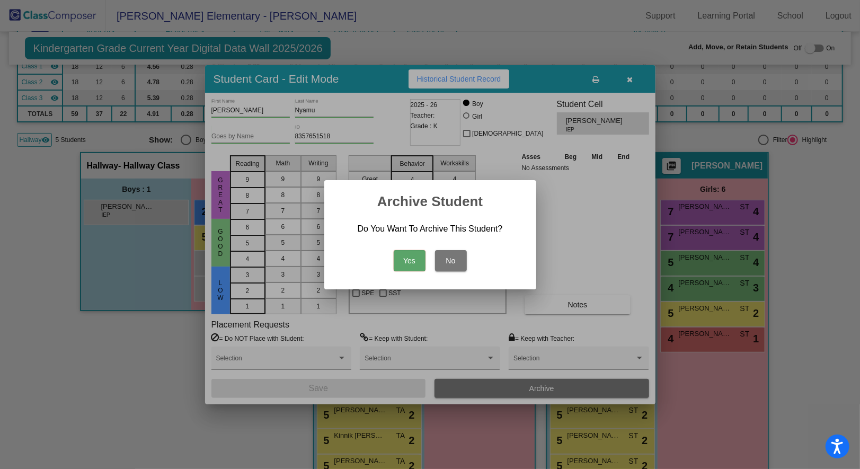
click at [405, 266] on button "Yes" at bounding box center [410, 260] width 32 height 21
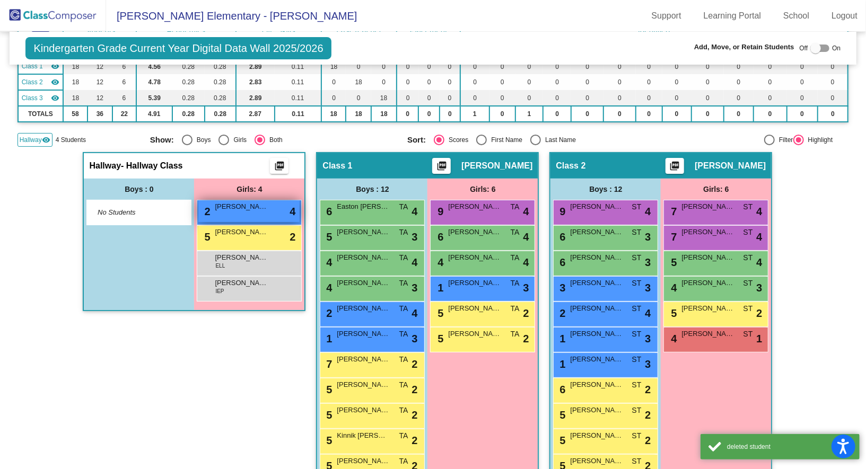
click at [253, 212] on div "2 Celeste Mendoza-Farias lock do_not_disturb_alt 4" at bounding box center [248, 211] width 101 height 22
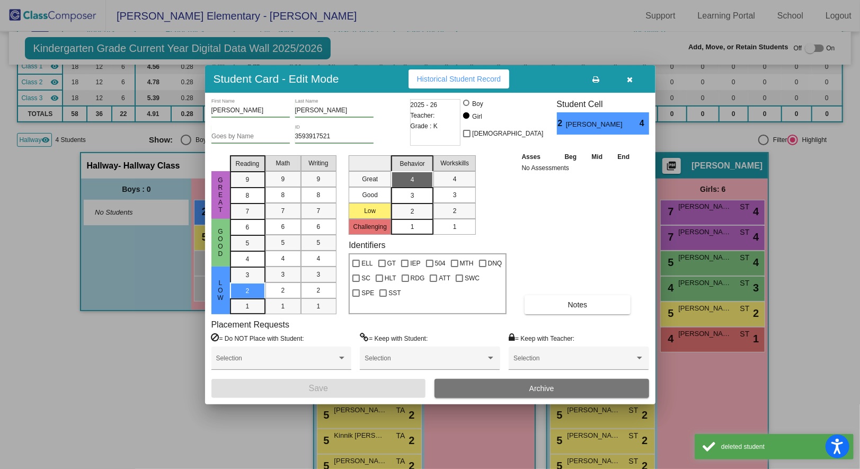
click at [502, 387] on button "Archive" at bounding box center [542, 388] width 215 height 19
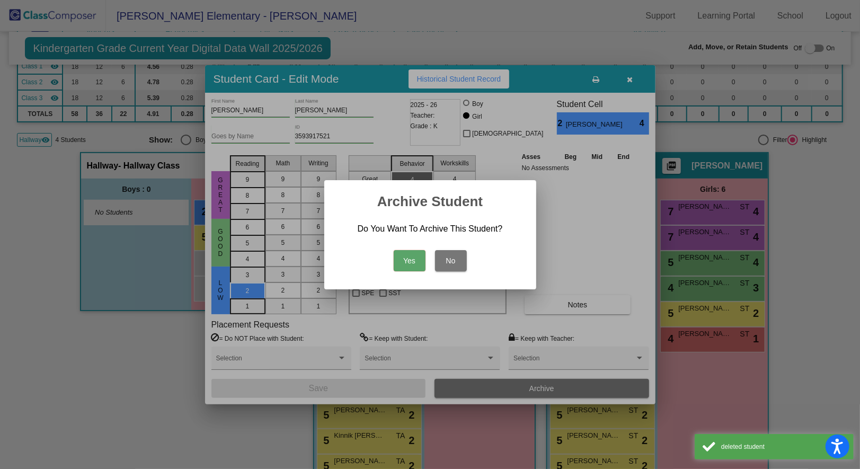
click at [407, 258] on button "Yes" at bounding box center [410, 260] width 32 height 21
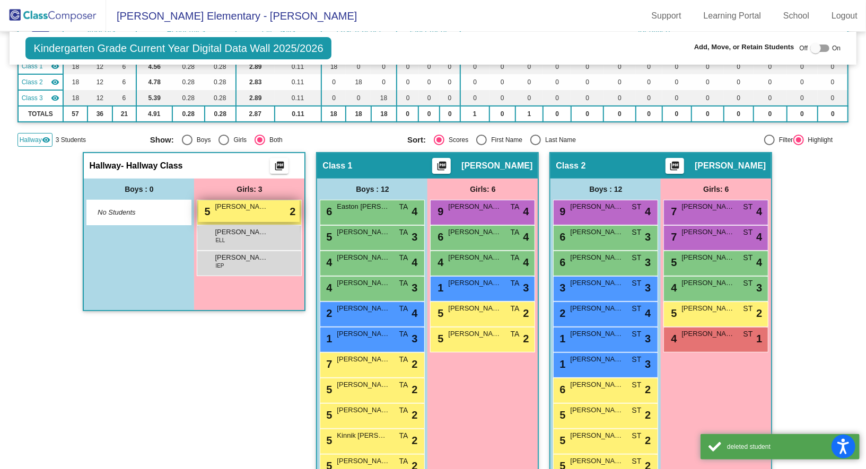
click at [259, 219] on div "5 Olivia Shippert lock do_not_disturb_alt 2" at bounding box center [248, 211] width 101 height 22
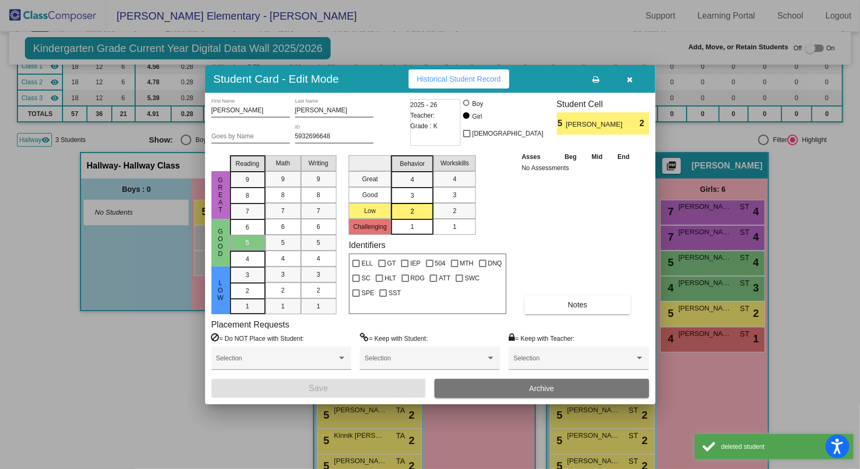
click at [482, 390] on button "Archive" at bounding box center [542, 388] width 215 height 19
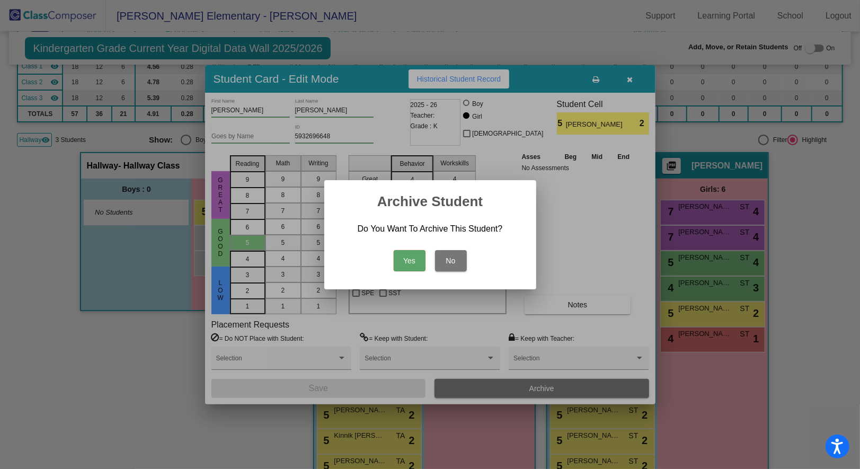
click at [405, 268] on button "Yes" at bounding box center [410, 260] width 32 height 21
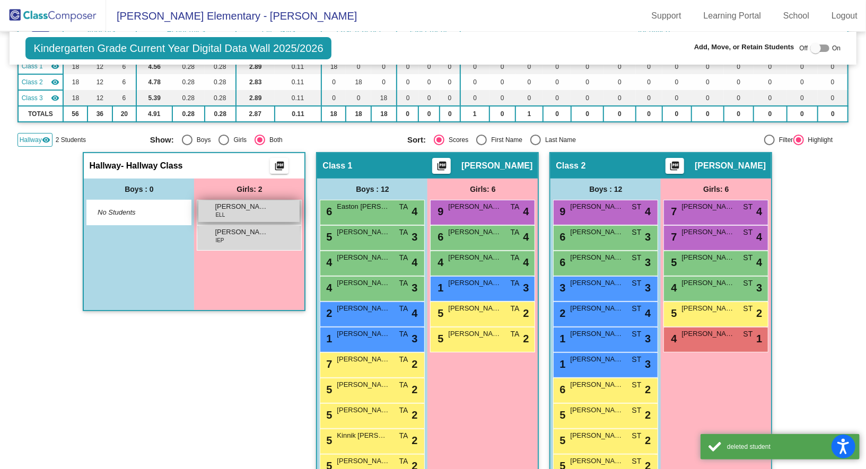
click at [245, 209] on div "Aniesa Lamothe ELL lock do_not_disturb_alt" at bounding box center [248, 211] width 101 height 22
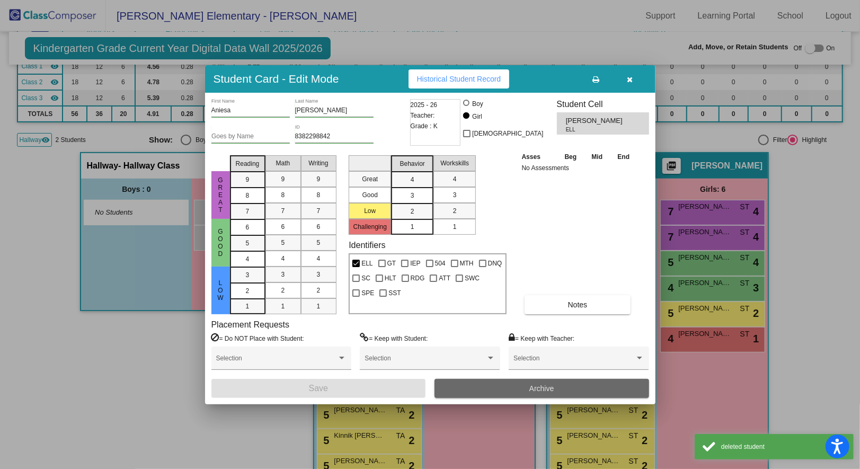
click at [495, 385] on button "Archive" at bounding box center [542, 388] width 215 height 19
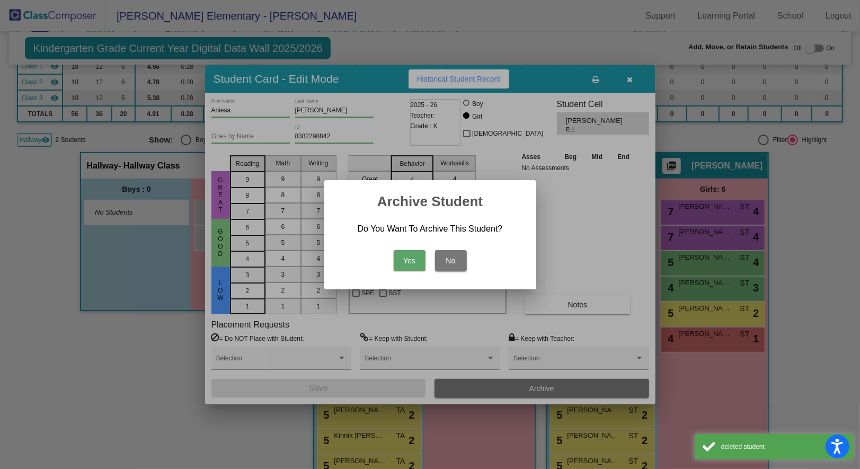
click at [403, 257] on button "Yes" at bounding box center [410, 260] width 32 height 21
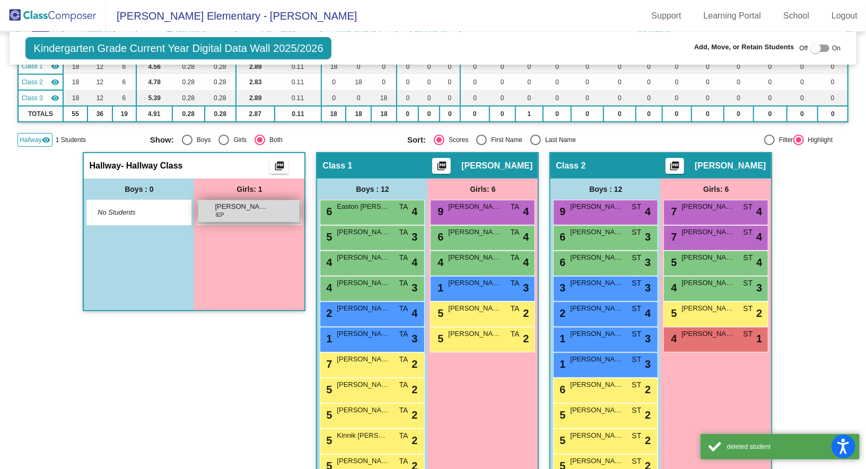
click at [256, 208] on span "Isabel Weaver" at bounding box center [241, 206] width 53 height 11
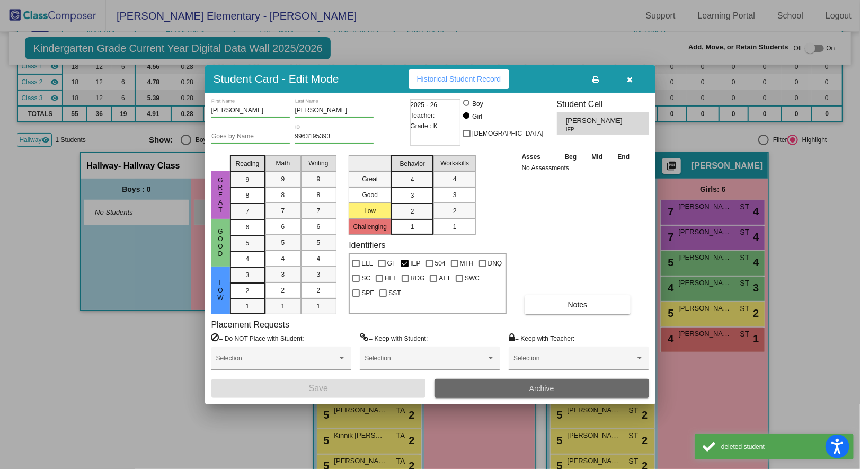
click at [496, 390] on button "Archive" at bounding box center [542, 388] width 215 height 19
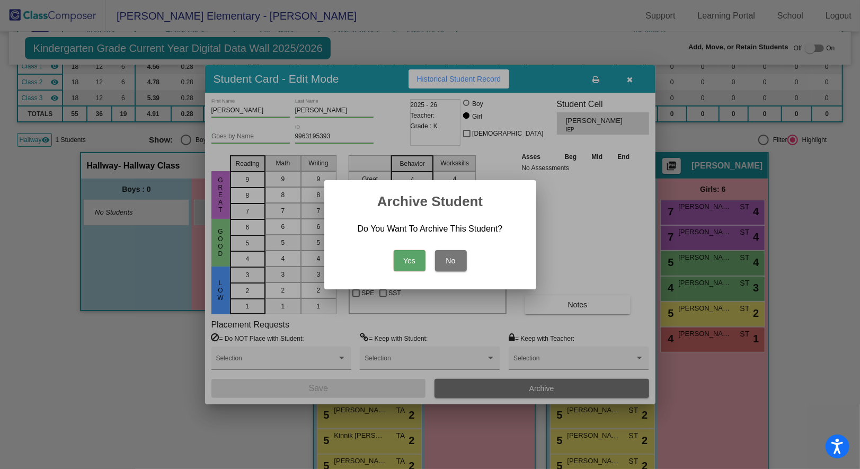
click at [408, 261] on button "Yes" at bounding box center [410, 260] width 32 height 21
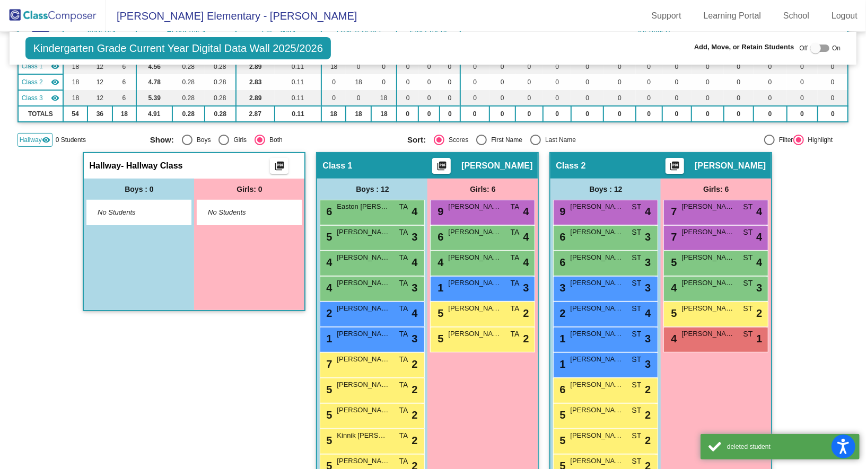
click at [137, 363] on div "Hallway - Hallway Class picture_as_pdf Add Student First Name Last Name Student…" at bounding box center [194, 337] width 223 height 370
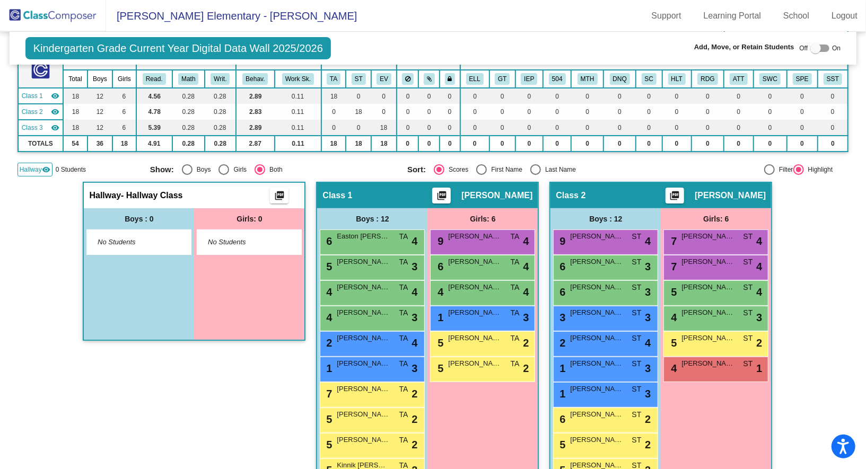
scroll to position [75, 0]
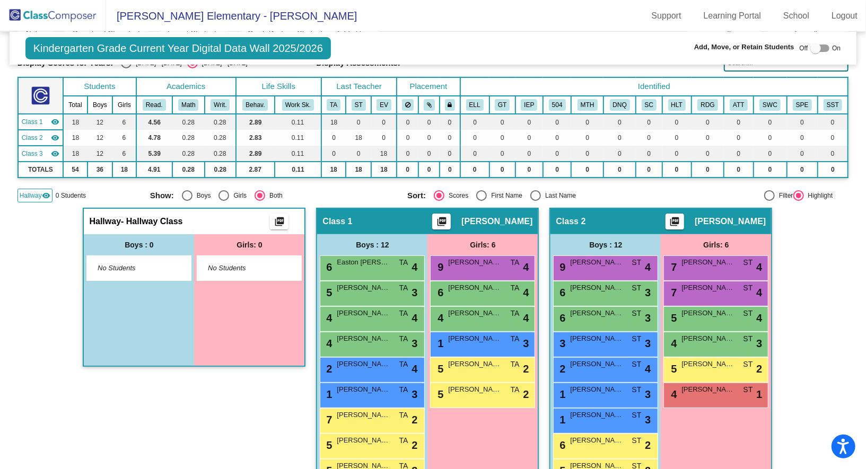
click at [23, 192] on span "Hallway" at bounding box center [31, 196] width 22 height 10
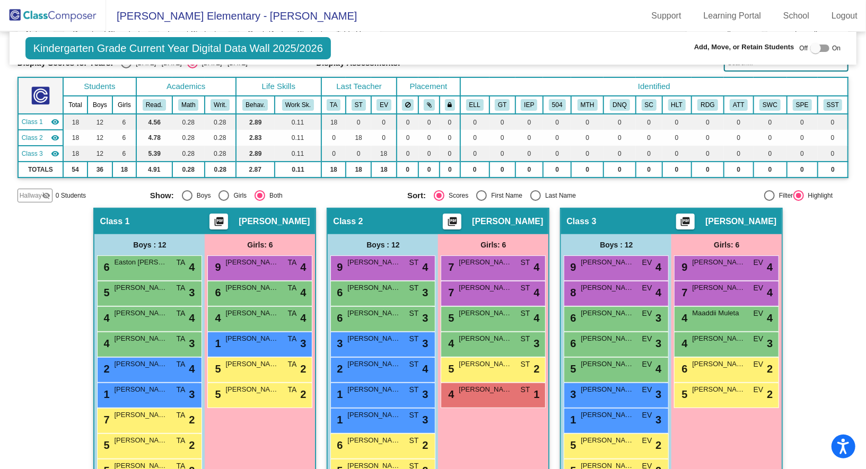
click at [814, 364] on div "Hallway - Hallway Class picture_as_pdf Add Student First Name Last Name Student…" at bounding box center [432, 393] width 831 height 370
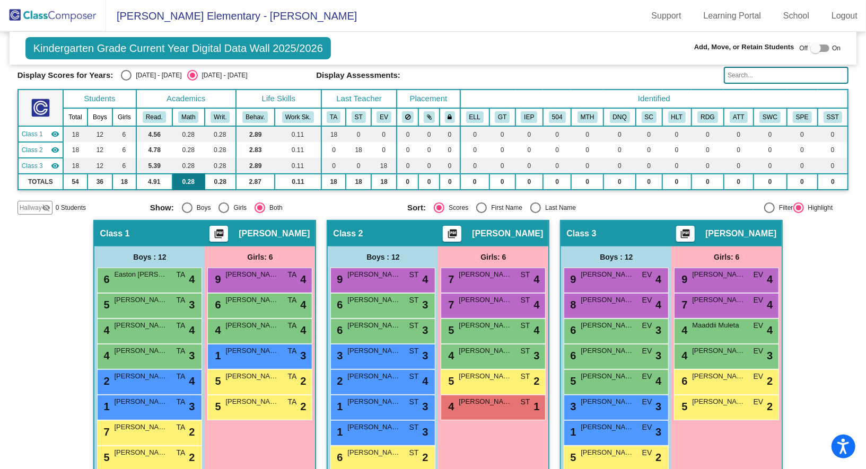
scroll to position [64, 0]
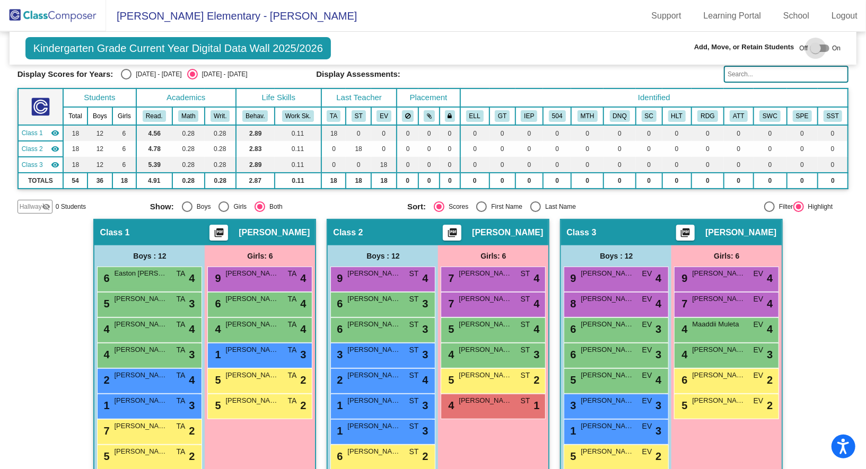
click at [819, 46] on div at bounding box center [819, 48] width 19 height 7
checkbox input "true"
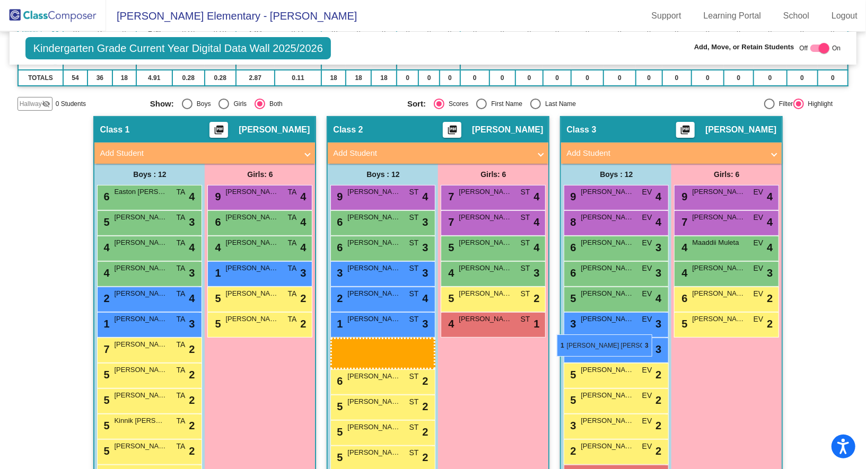
scroll to position [198, 0]
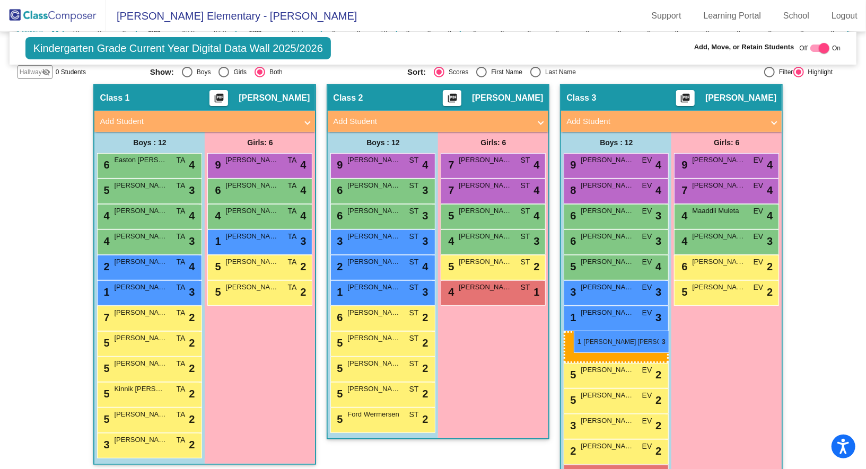
drag, startPoint x: 368, startPoint y: 345, endPoint x: 574, endPoint y: 331, distance: 205.7
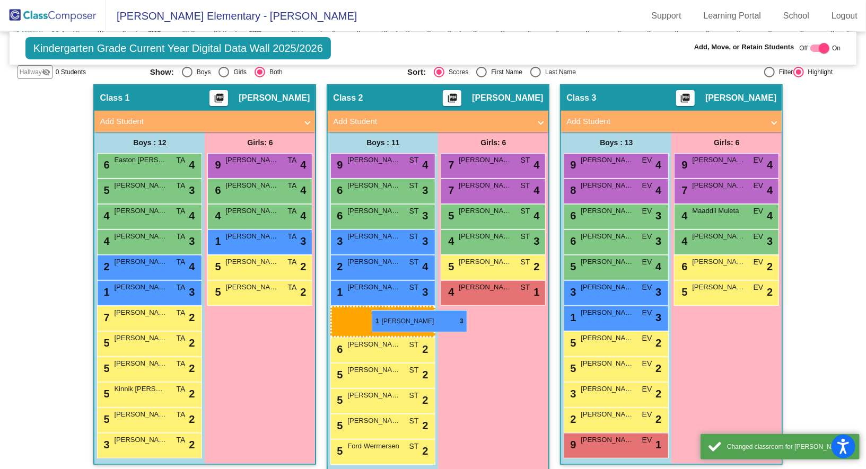
drag, startPoint x: 583, startPoint y: 313, endPoint x: 365, endPoint y: 309, distance: 217.9
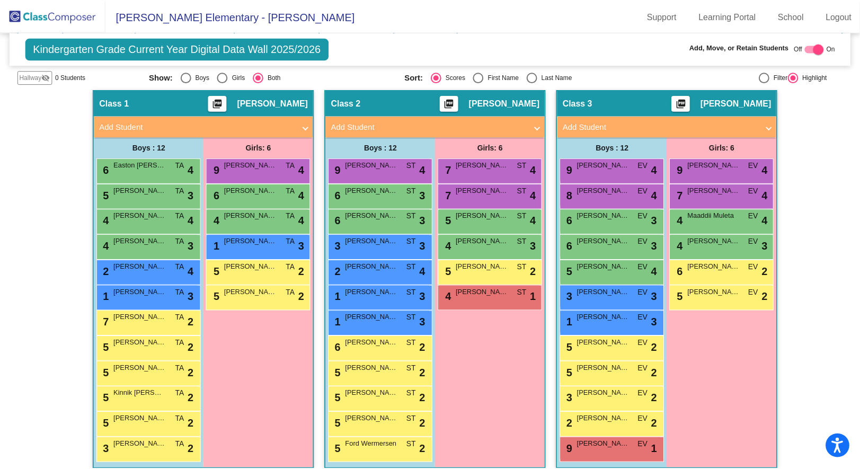
scroll to position [198, 0]
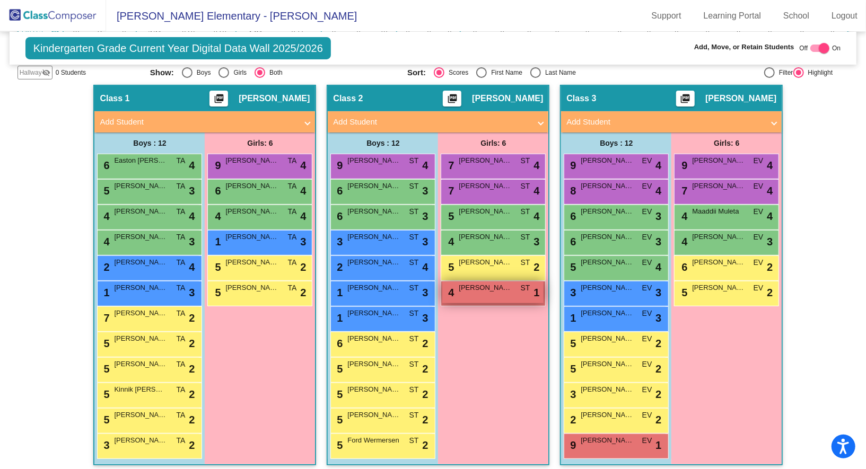
click at [505, 299] on div "4 Mercedes Snodgrass ST lock do_not_disturb_alt 1" at bounding box center [492, 293] width 101 height 22
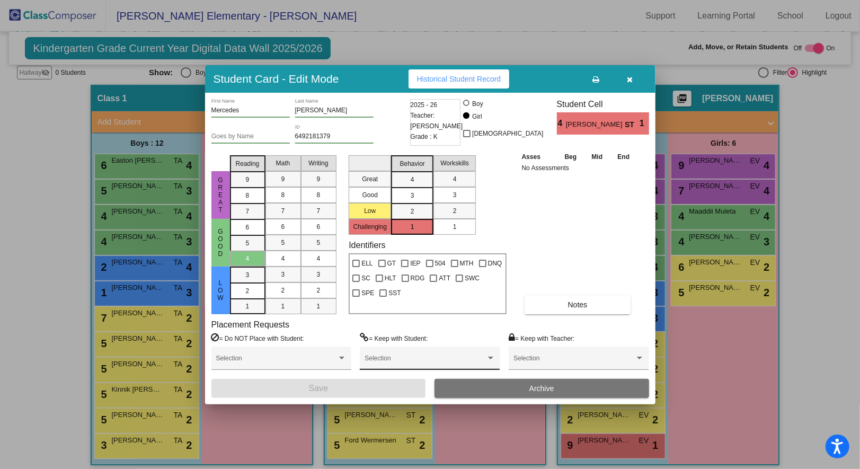
click at [422, 353] on div "Selection" at bounding box center [430, 360] width 130 height 19
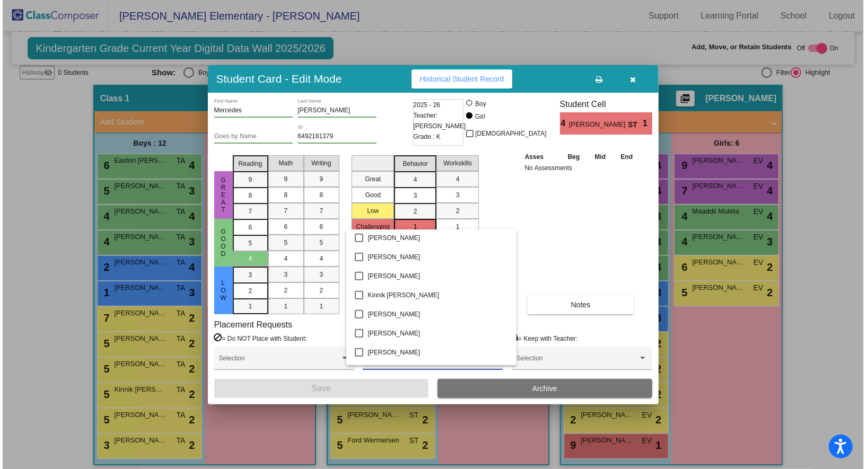
scroll to position [656, 0]
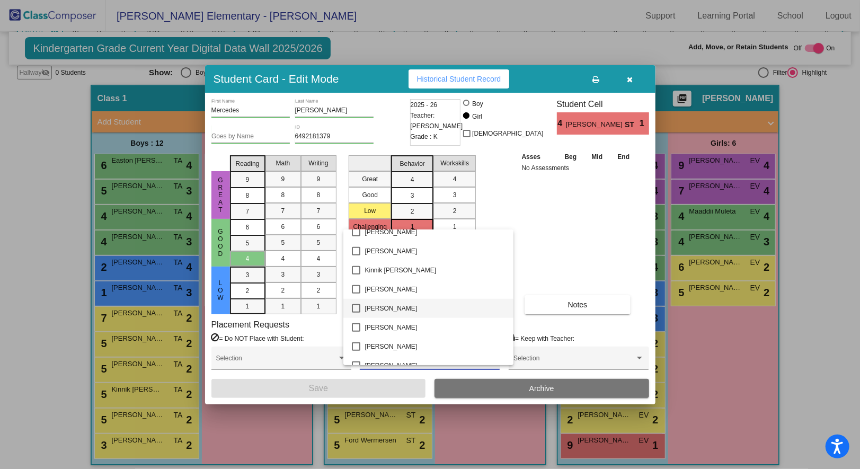
click at [397, 312] on span "Landon King" at bounding box center [435, 308] width 140 height 19
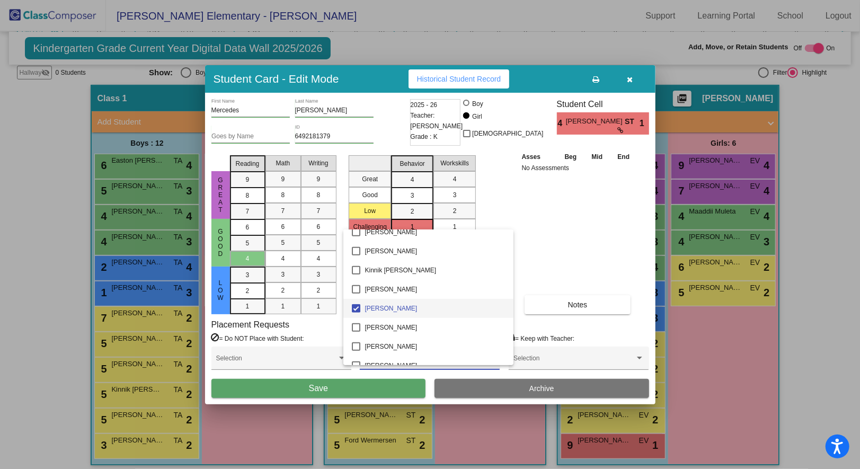
click at [363, 393] on div at bounding box center [430, 234] width 860 height 469
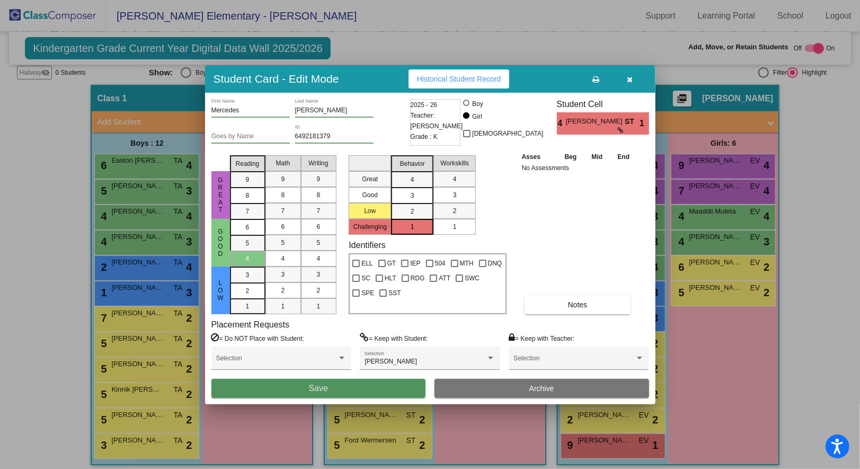
click at [330, 390] on button "Save" at bounding box center [319, 388] width 215 height 19
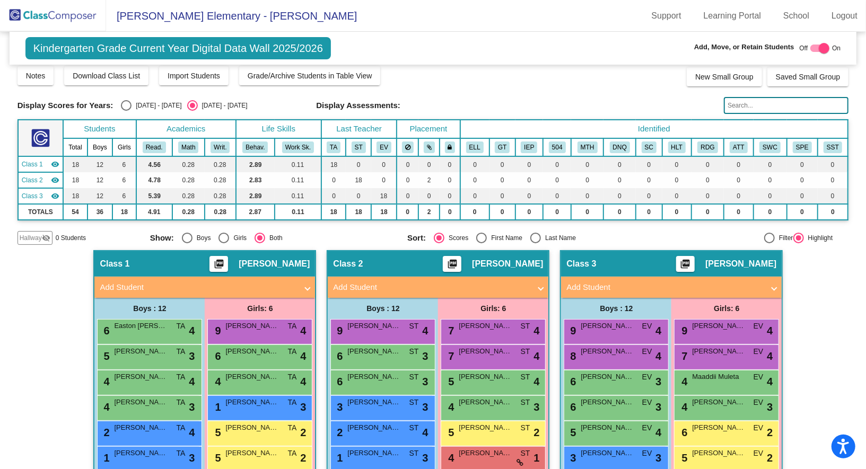
scroll to position [0, 0]
